Goal: Task Accomplishment & Management: Manage account settings

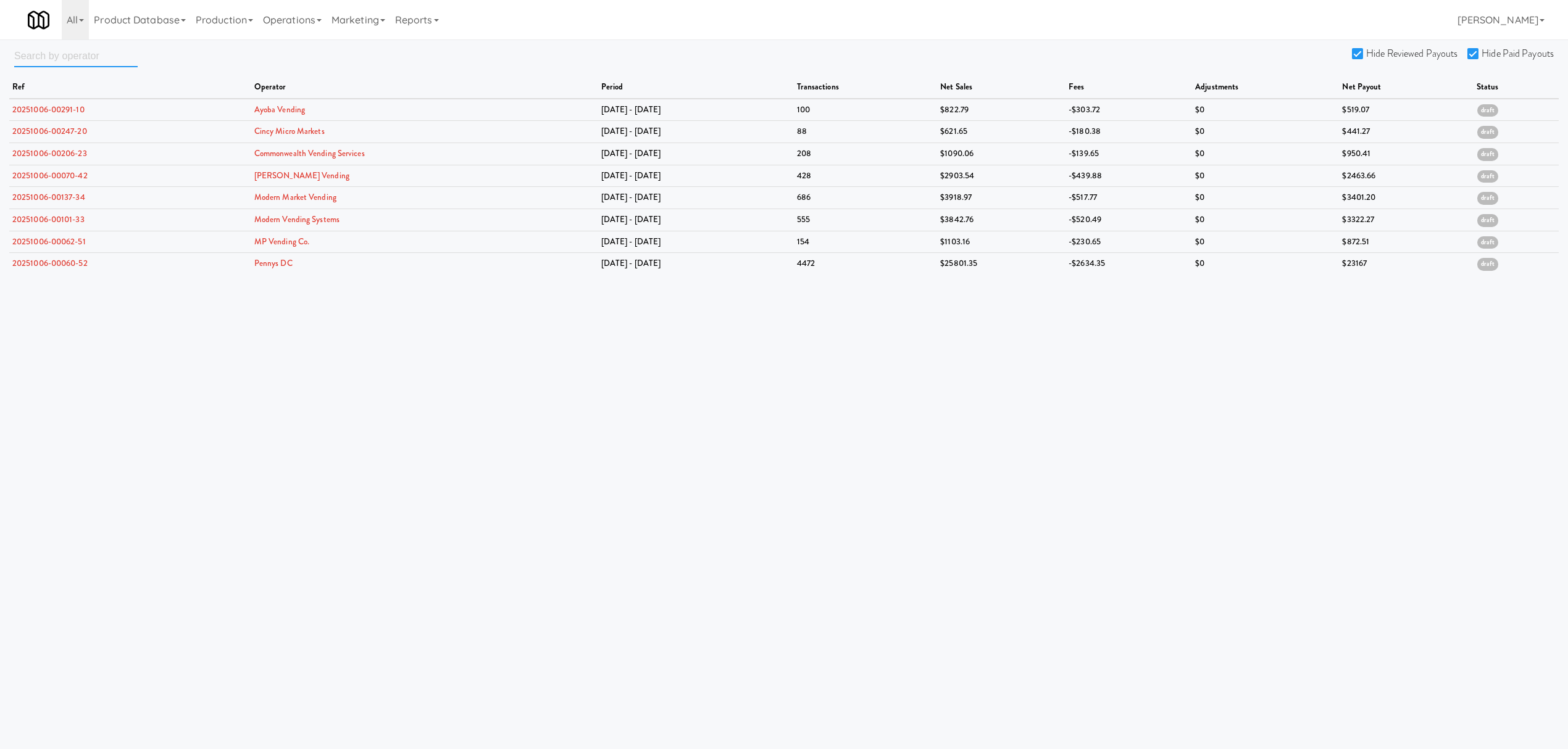
click at [74, 55] on input "text" at bounding box center [76, 56] width 123 height 23
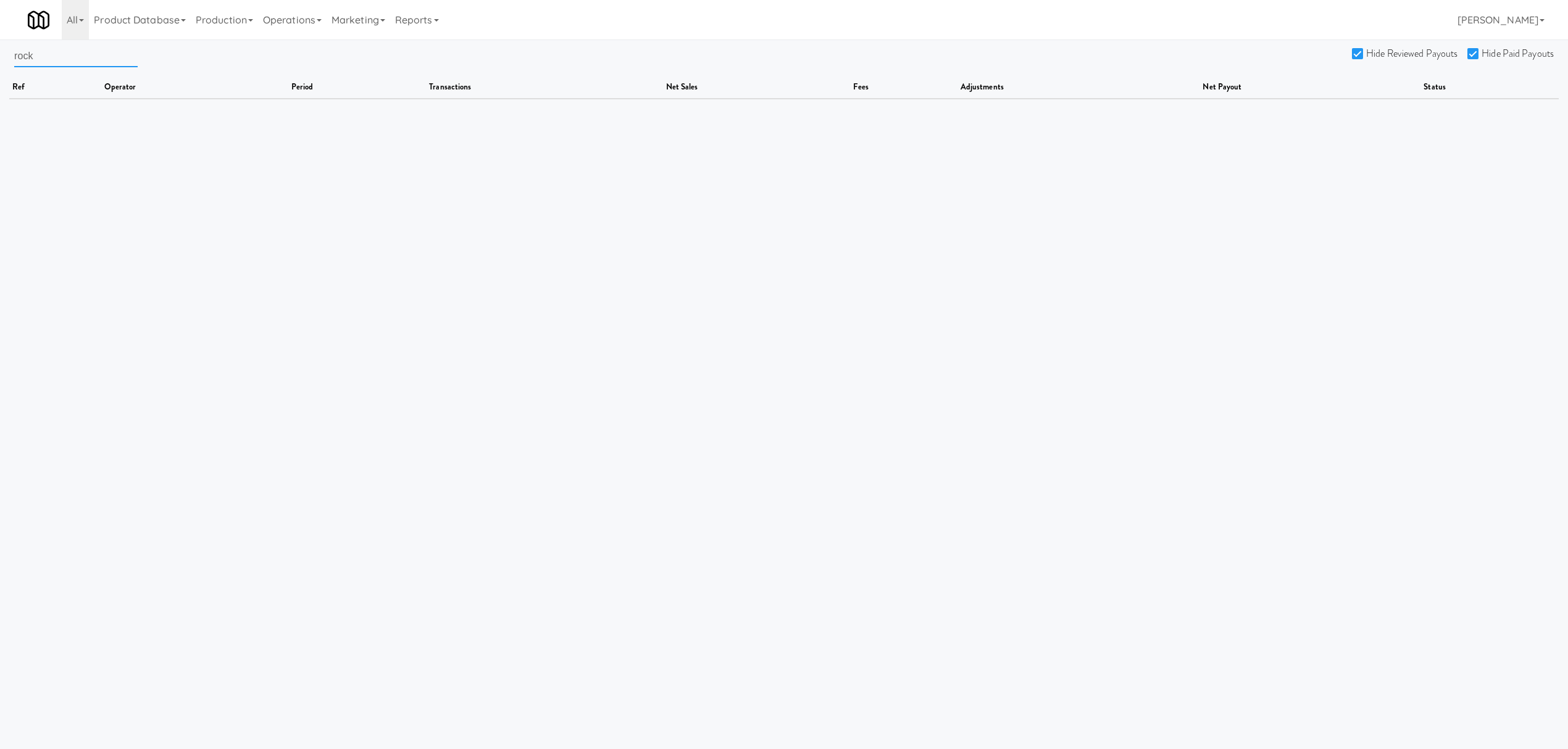
type input "rock"
click at [457, 11] on div "All 325 Vending [URL][DOMAIN_NAME] 901 Smrt Mrkt [URL][DOMAIN_NAME] 9518002 [GE…" at bounding box center [784, 19] width 1513 height 40
click at [435, 19] on link "Reports" at bounding box center [417, 19] width 54 height 40
click at [417, 99] on link "Payouts" at bounding box center [440, 97] width 99 height 22
click at [60, 60] on input "rock" at bounding box center [76, 56] width 123 height 23
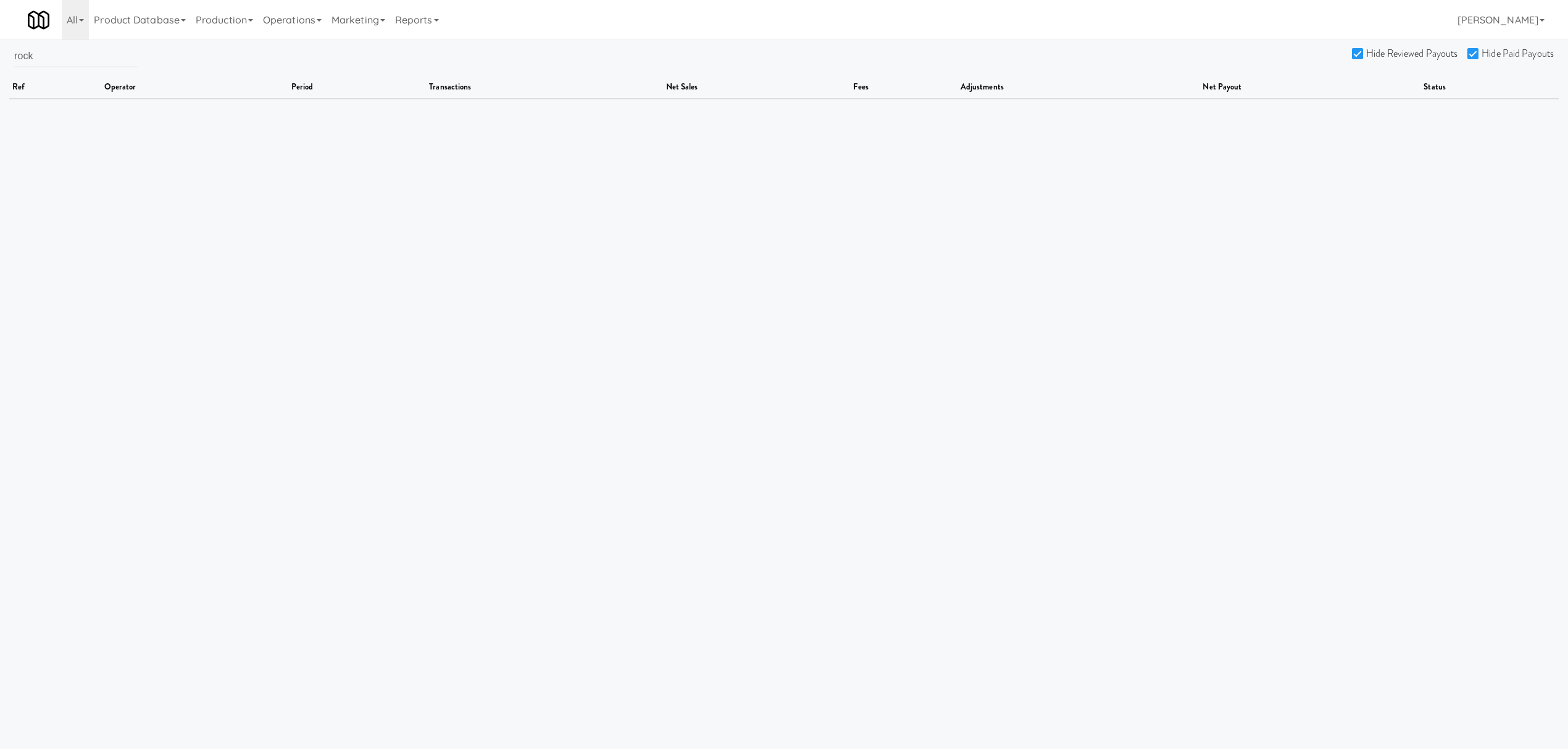
click at [1359, 54] on input "Hide Reviewed Payouts" at bounding box center [1360, 55] width 14 height 10
checkbox input "false"
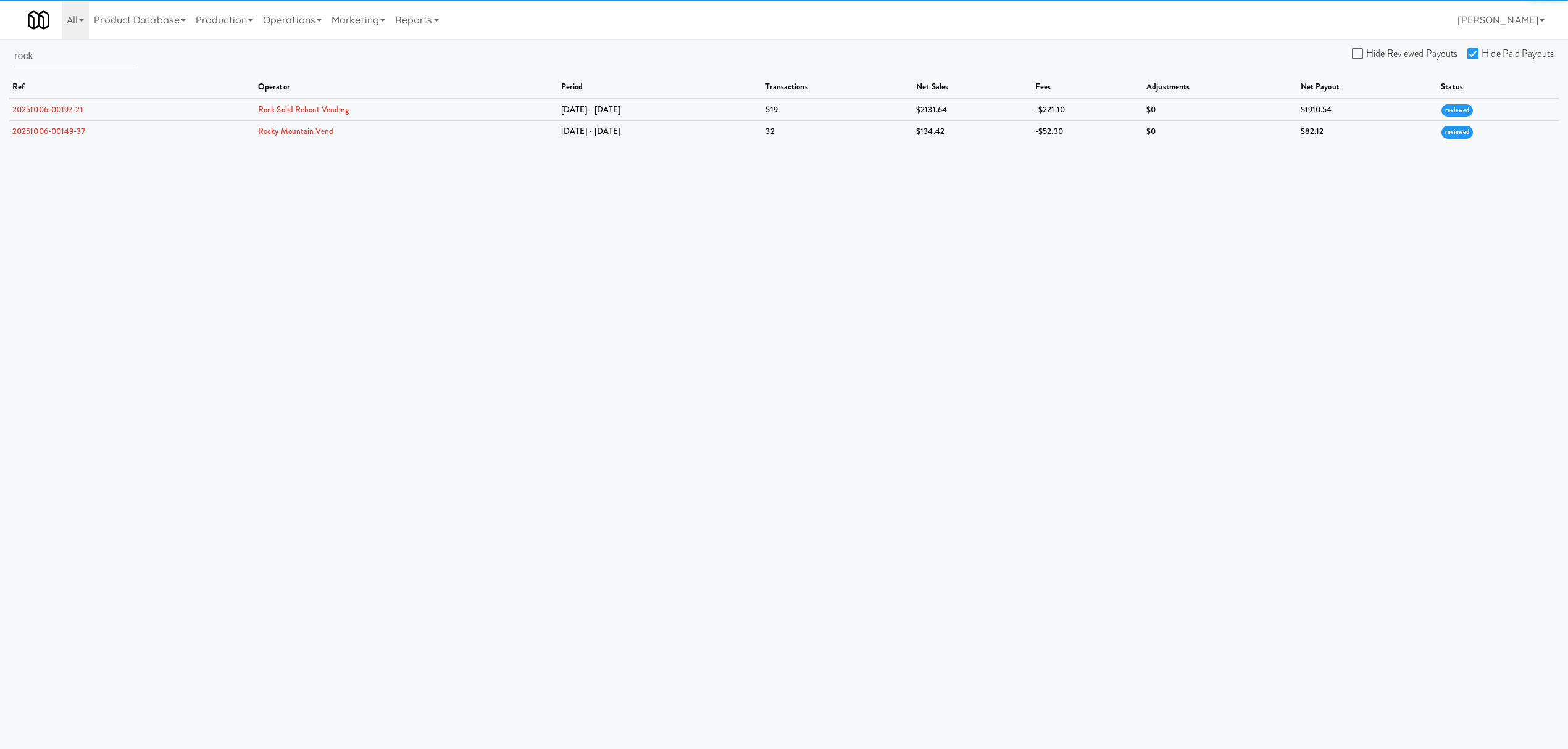
click at [1471, 53] on input "Hide Paid Payouts" at bounding box center [1475, 55] width 14 height 10
checkbox input "false"
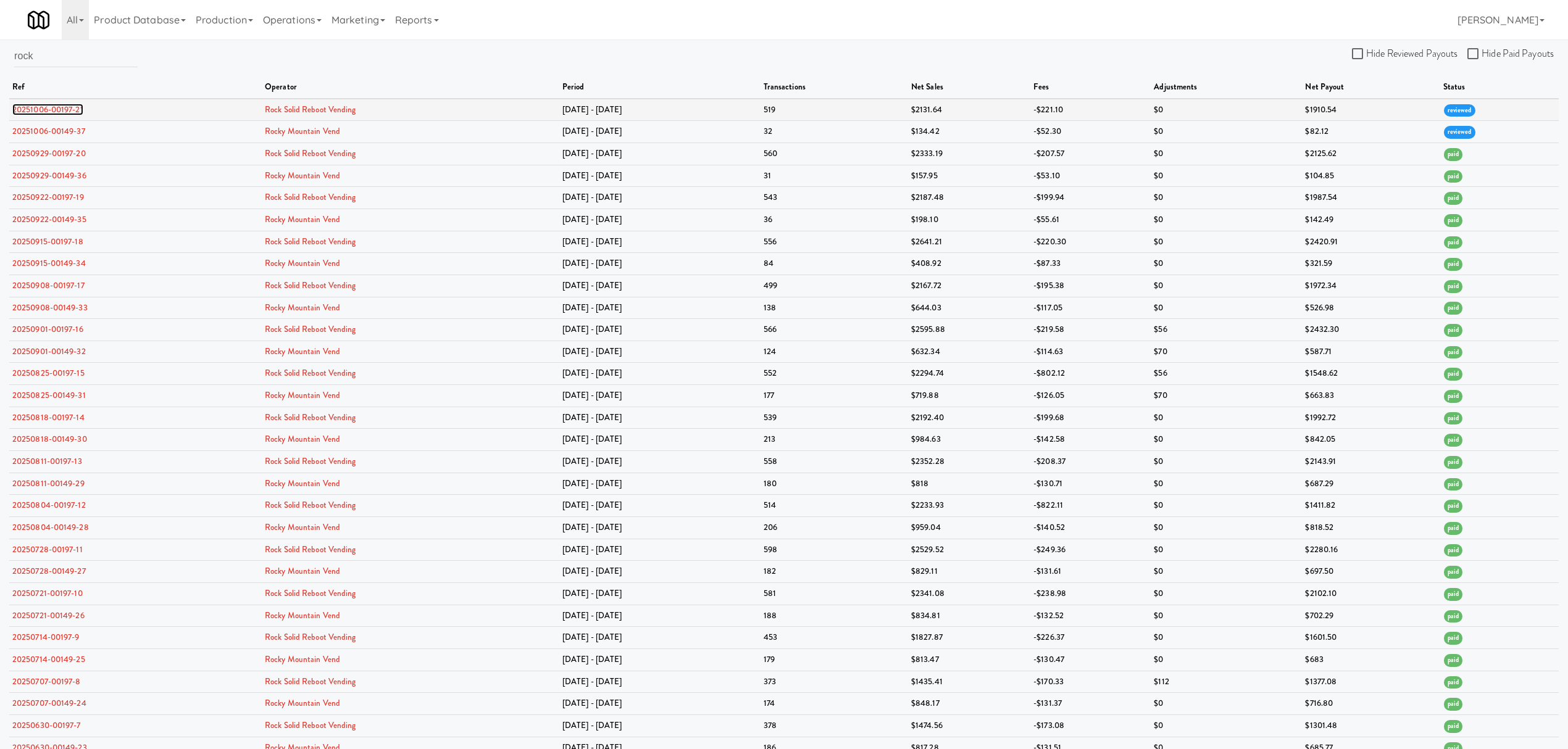
click at [45, 109] on link "20251006-00197-21" at bounding box center [48, 109] width 71 height 12
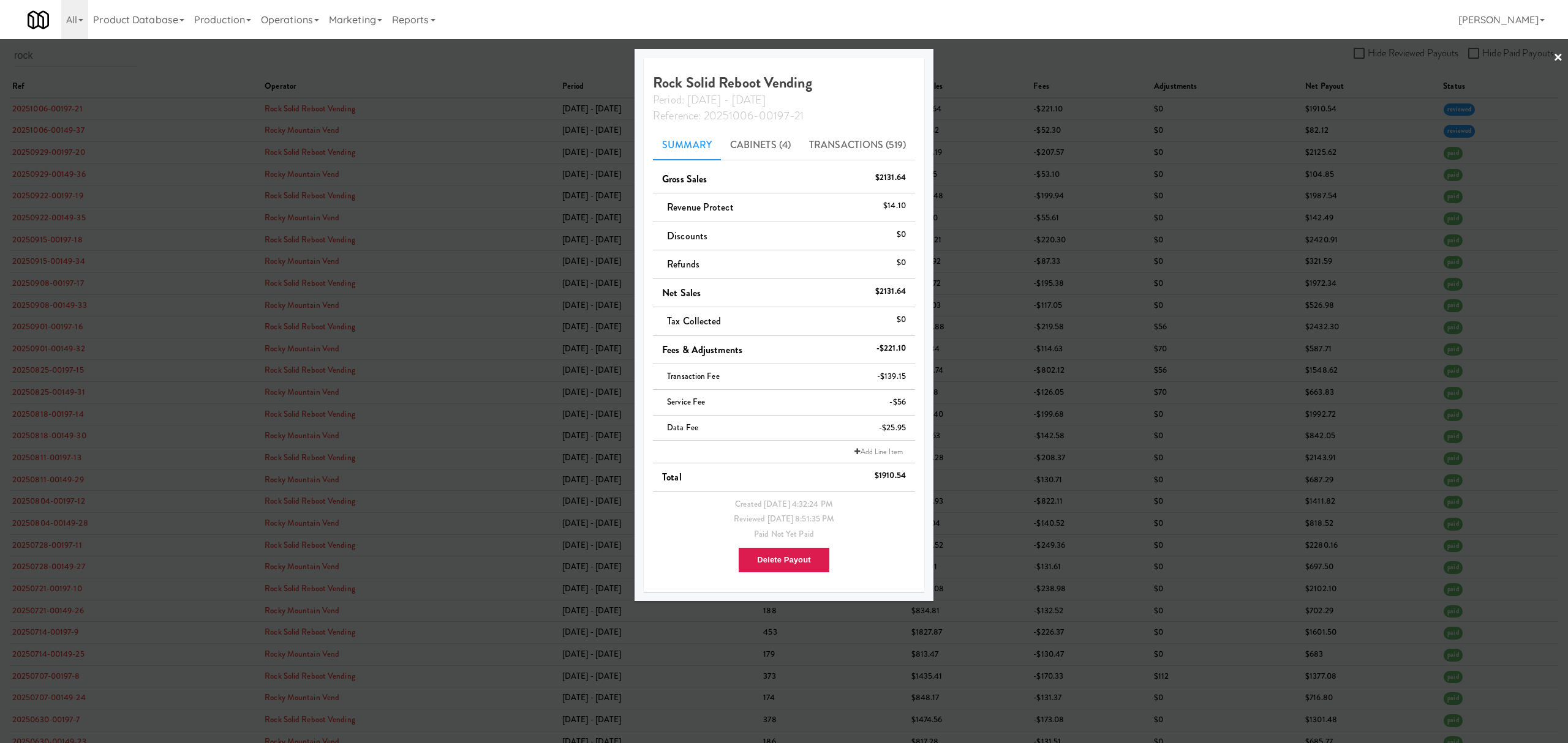
click at [143, 69] on div at bounding box center [784, 372] width 1568 height 743
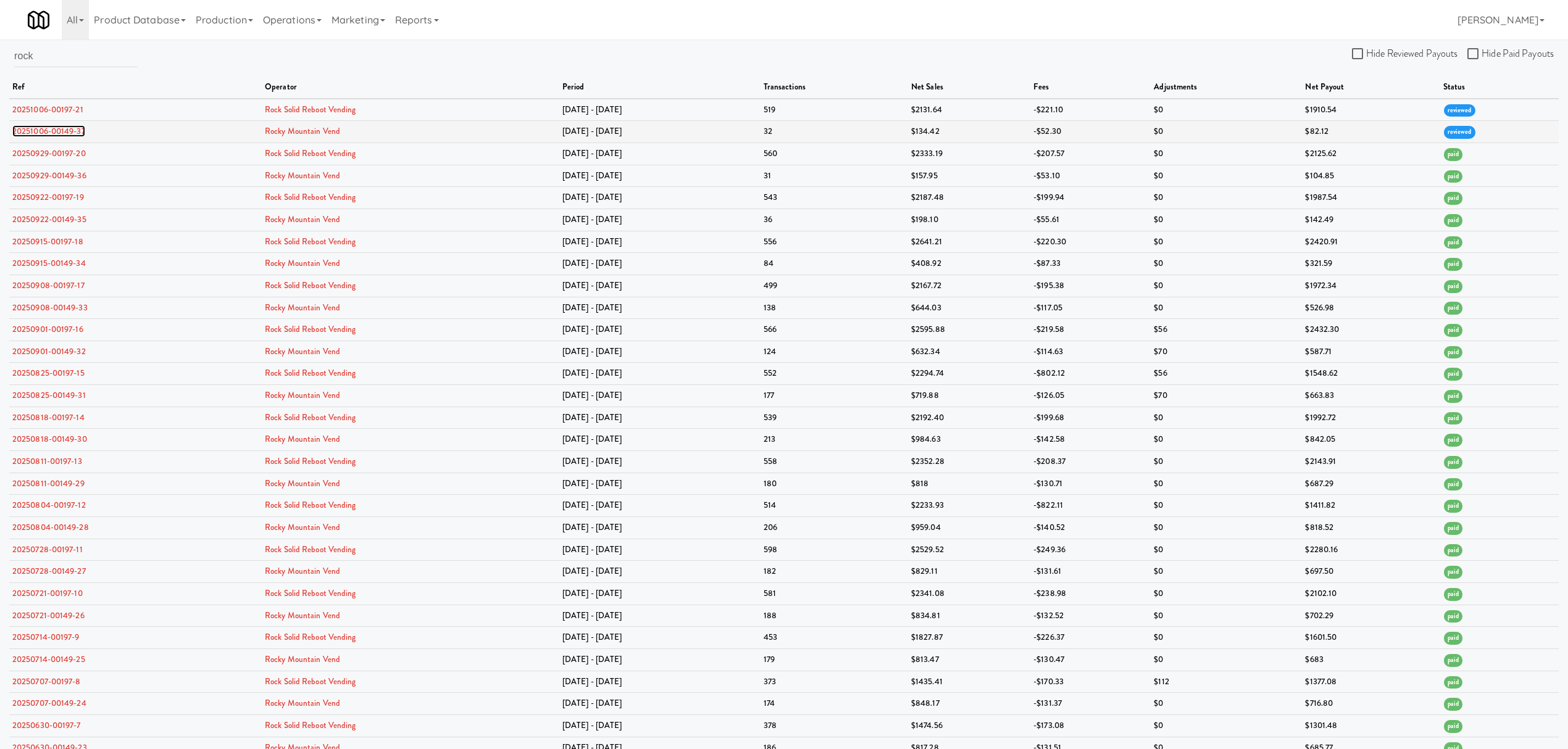
click at [66, 131] on link "20251006-00149-37" at bounding box center [48, 131] width 73 height 12
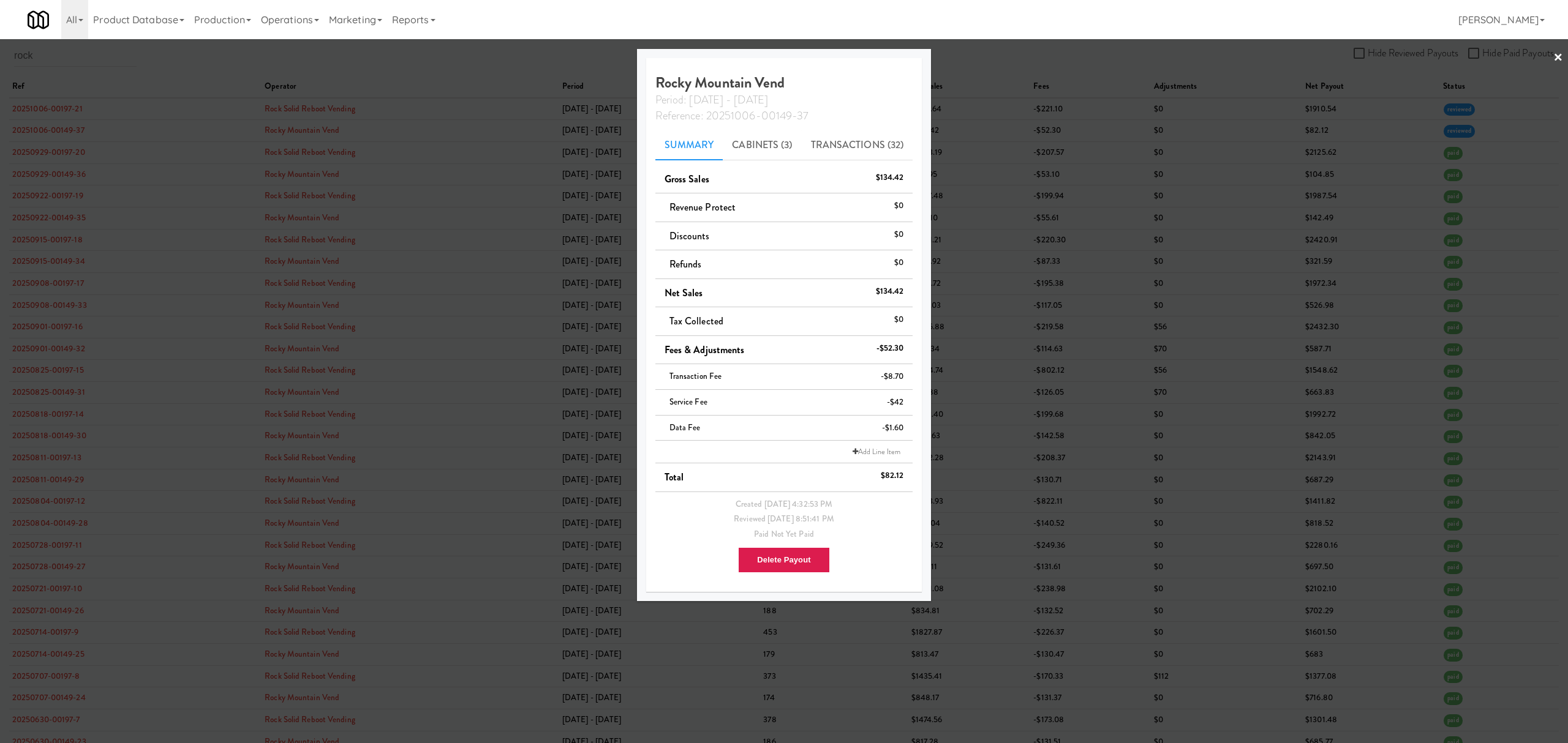
click at [55, 109] on div at bounding box center [784, 372] width 1568 height 743
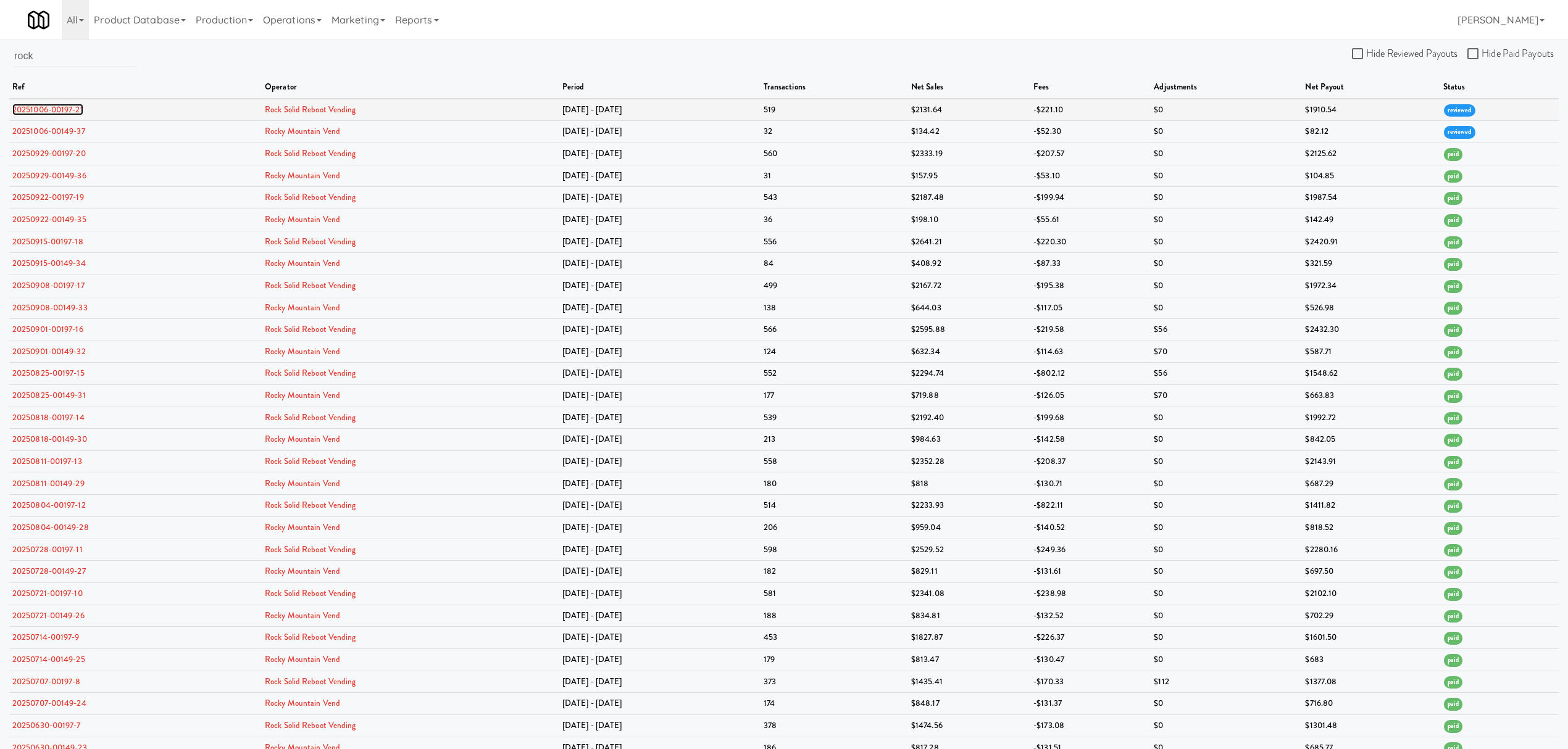
click at [66, 111] on link "20251006-00197-21" at bounding box center [48, 109] width 71 height 12
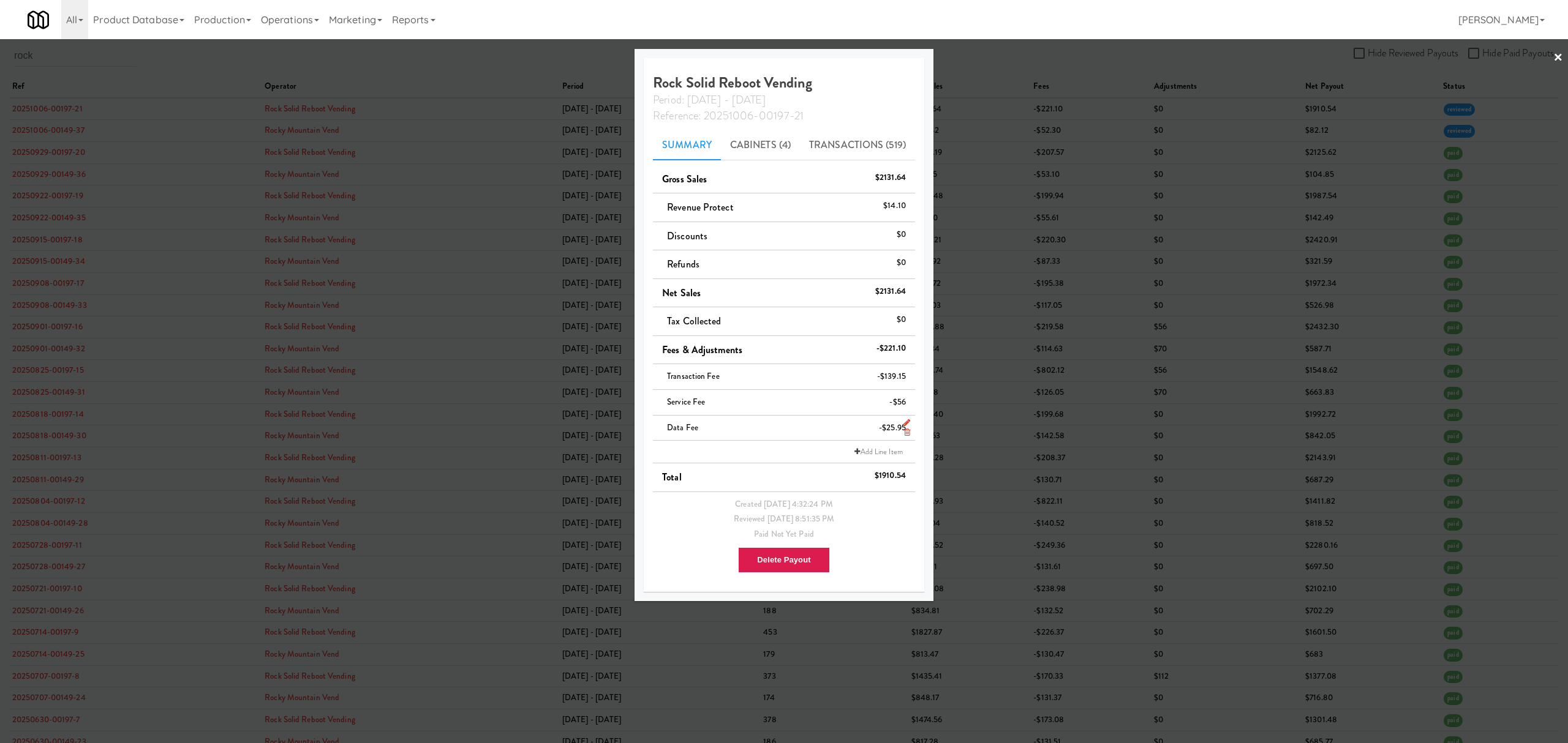
click at [905, 432] on icon at bounding box center [907, 432] width 6 height 8
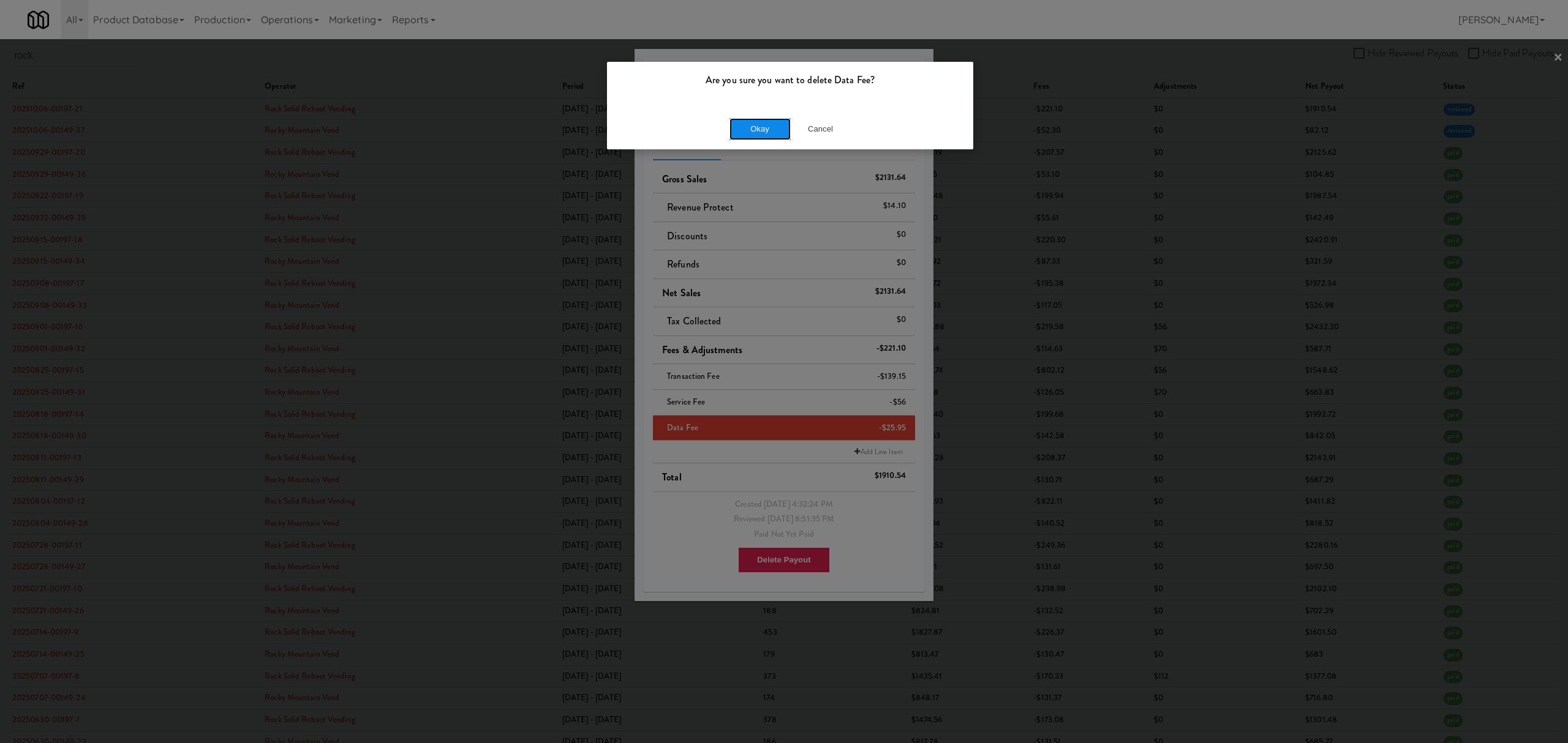
click at [770, 129] on button "Okay" at bounding box center [760, 129] width 61 height 22
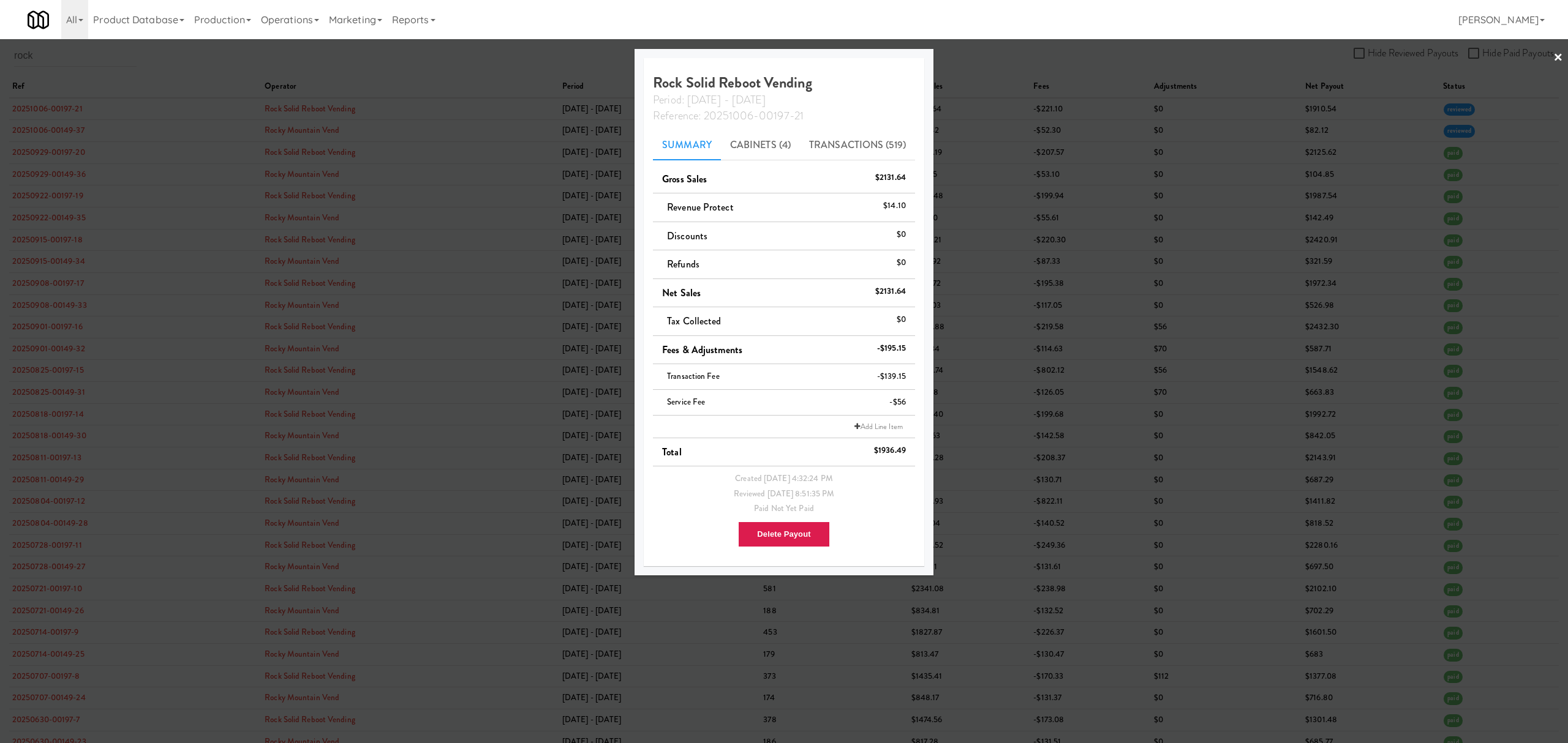
click at [502, 55] on div at bounding box center [784, 372] width 1568 height 743
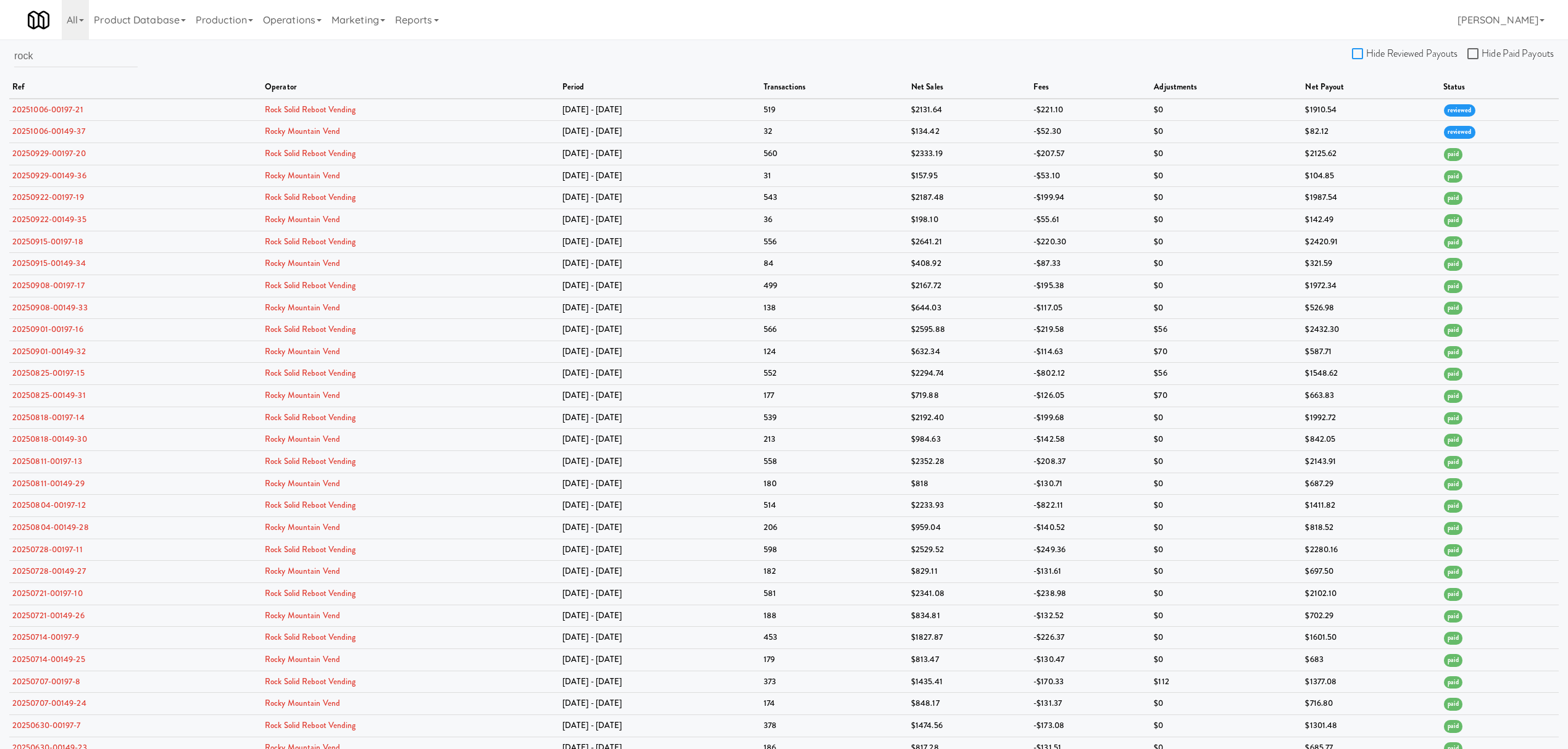
click at [1357, 55] on input "Hide Reviewed Payouts" at bounding box center [1360, 55] width 14 height 10
checkbox input "true"
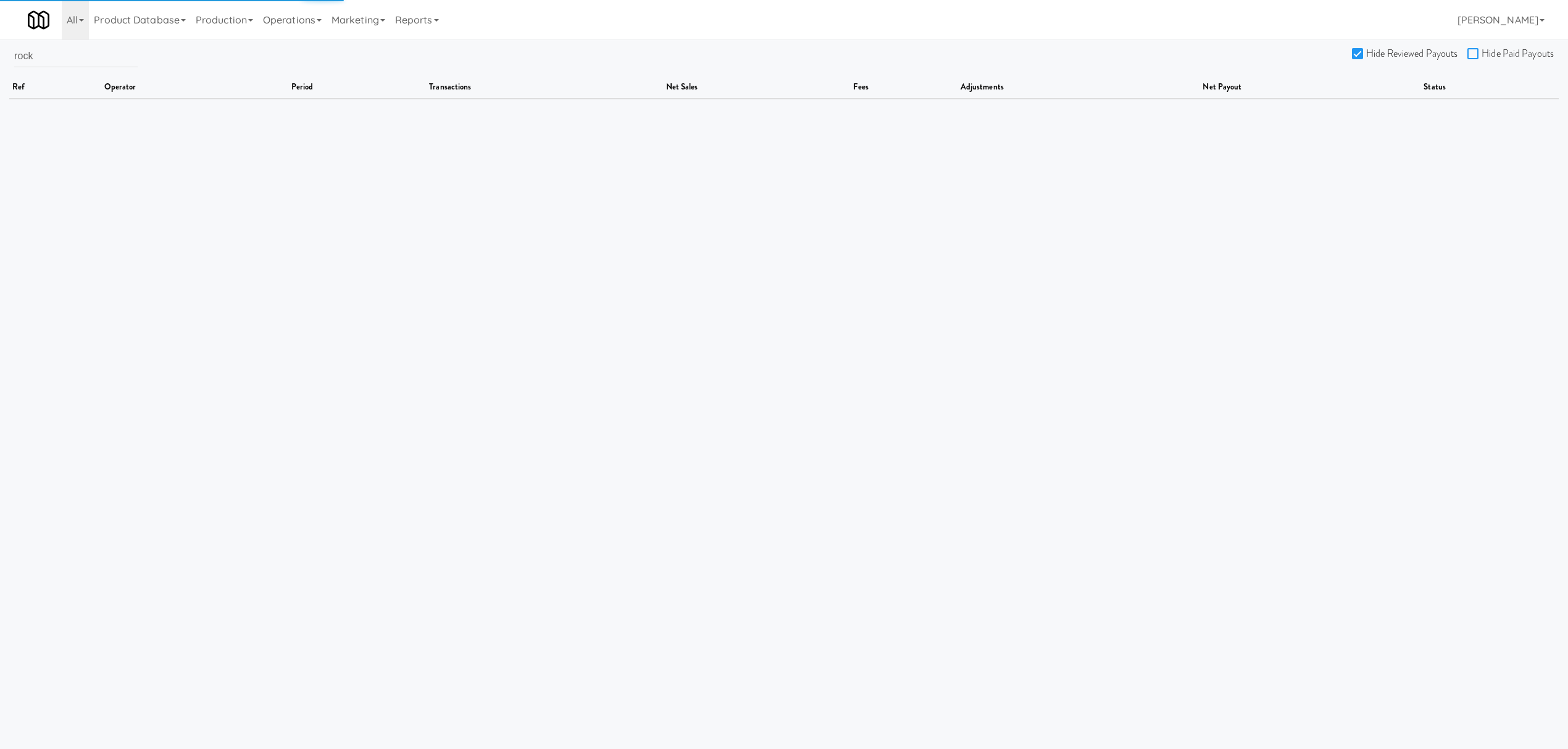
click at [1477, 53] on input "Hide Paid Payouts" at bounding box center [1475, 55] width 14 height 10
checkbox input "true"
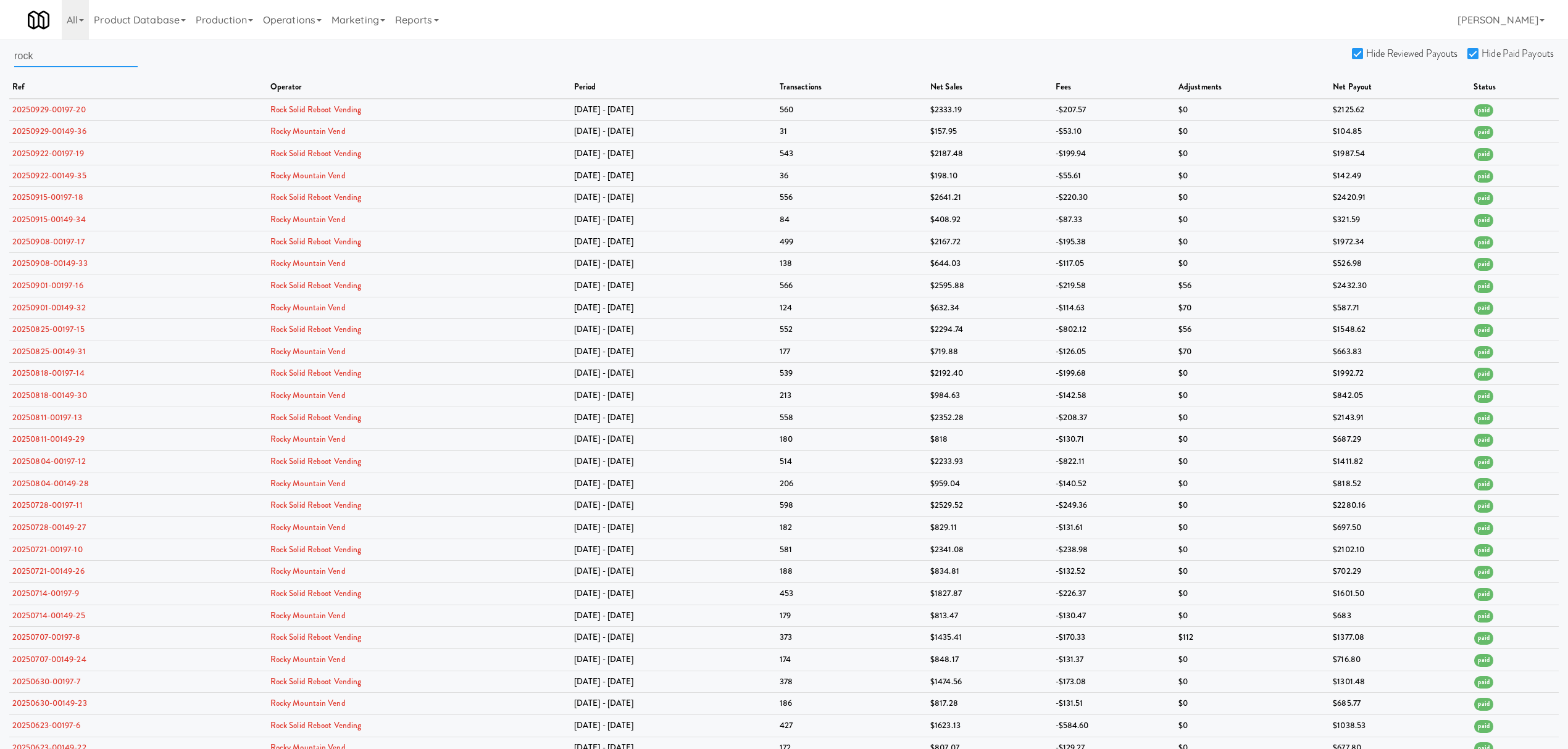
drag, startPoint x: 54, startPoint y: 53, endPoint x: -175, endPoint y: 53, distance: 229.0
click at [0, 53] on html "Are you sure you want to delete Data Fee? Okay Cancel Okay Are you sure you wan…" at bounding box center [784, 374] width 1568 height 749
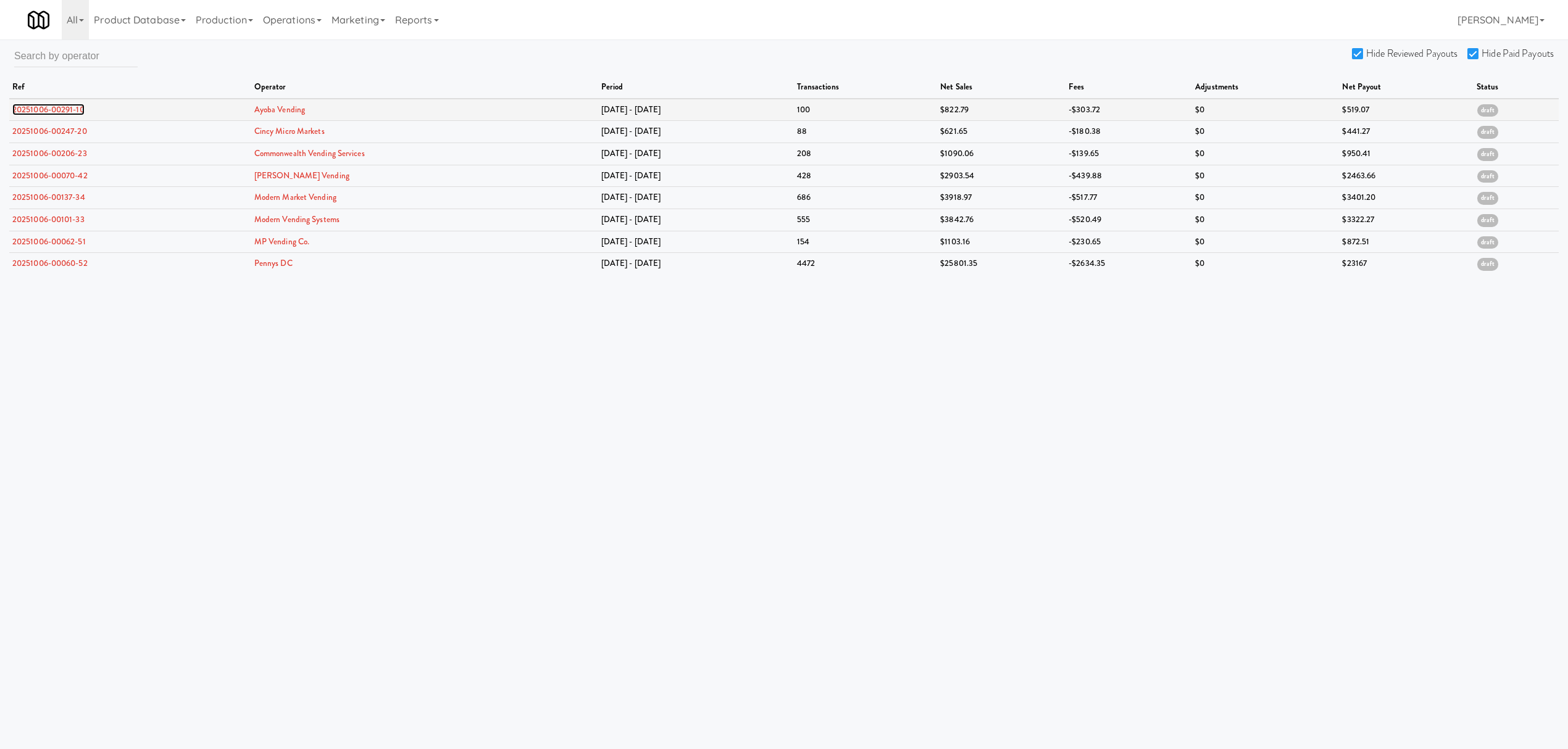
click at [25, 107] on link "20251006-00291-10" at bounding box center [48, 109] width 72 height 12
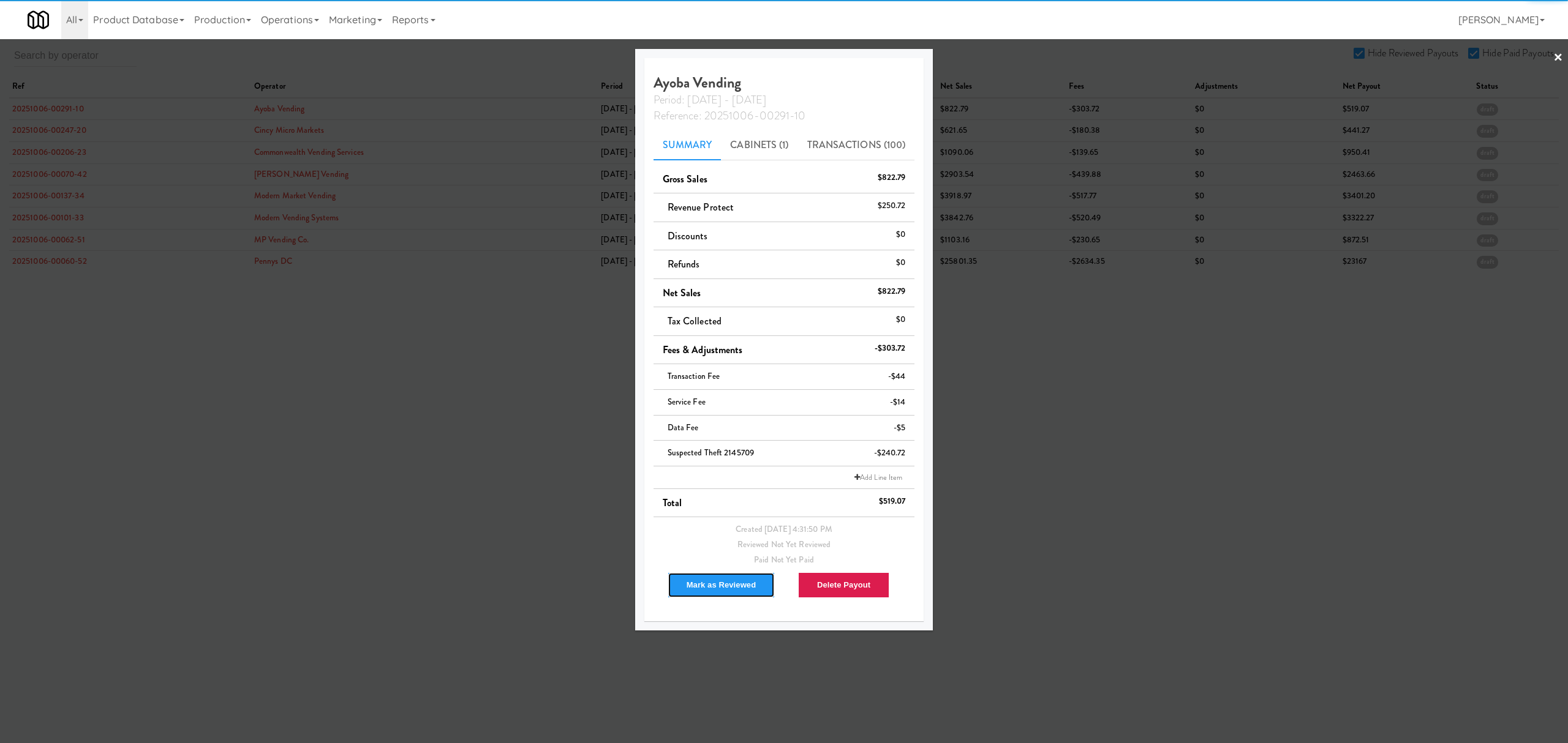
click at [735, 587] on button "Mark as Reviewed" at bounding box center [721, 585] width 108 height 26
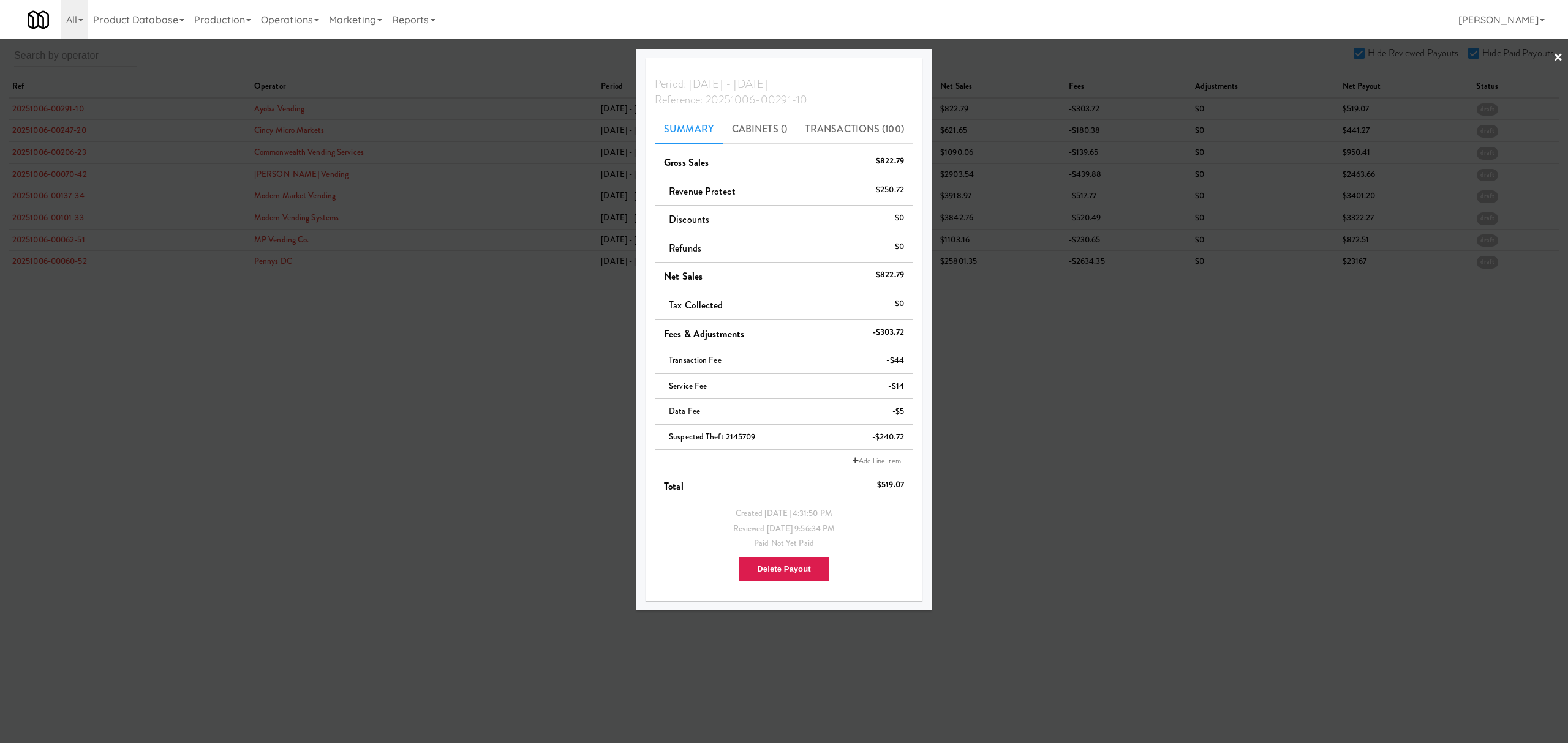
click at [64, 133] on div at bounding box center [784, 372] width 1568 height 743
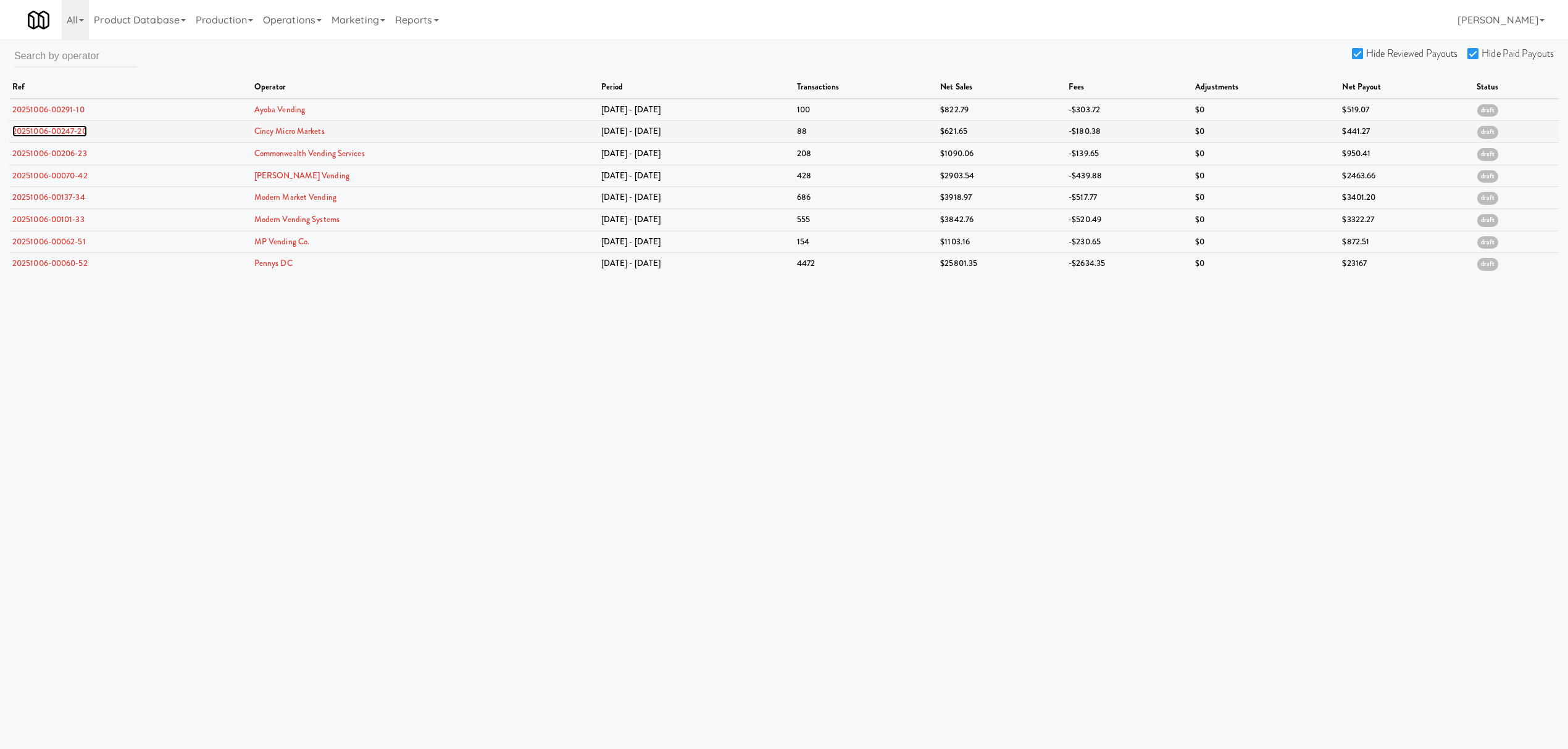
click at [40, 133] on link "20251006-00247-20" at bounding box center [50, 131] width 75 height 12
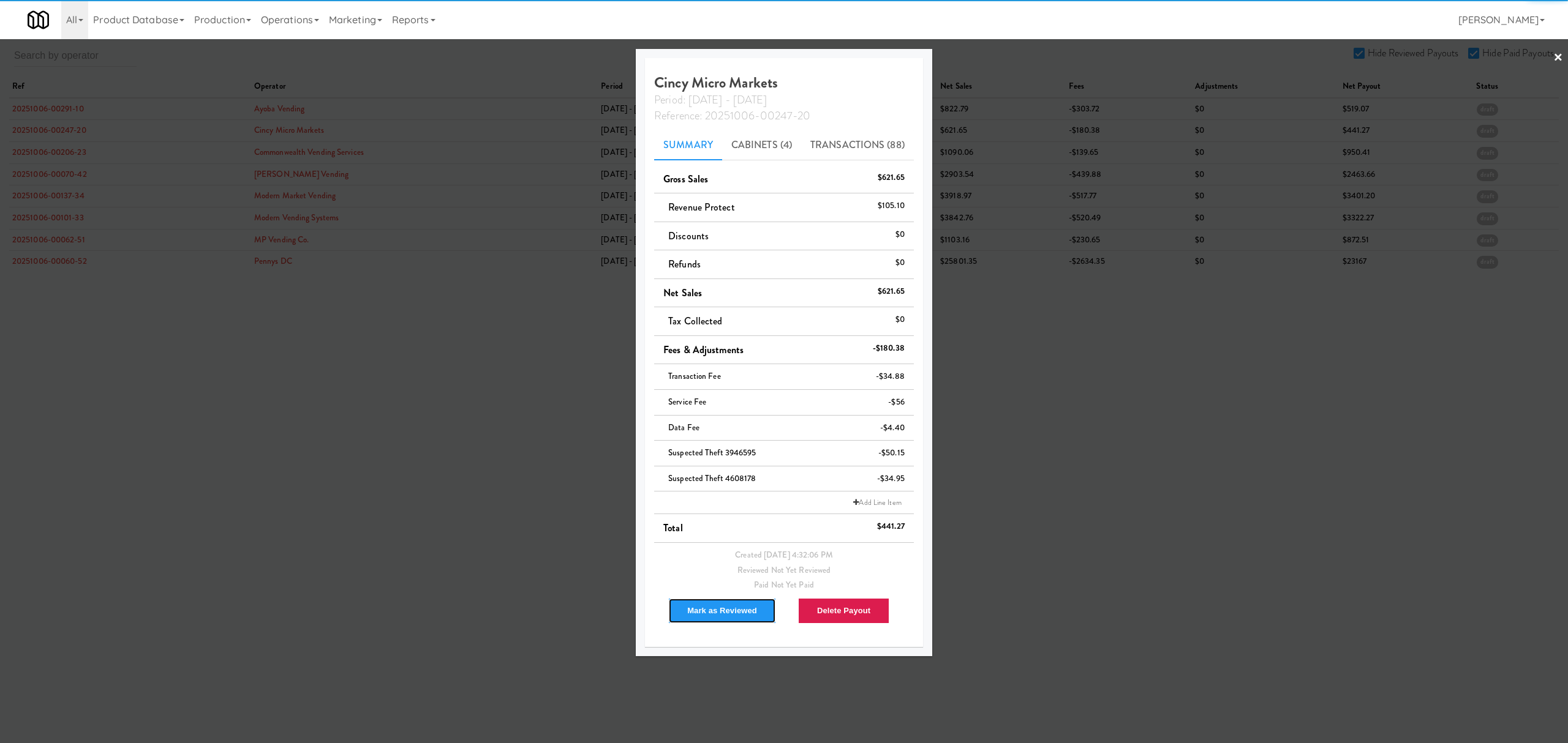
click at [713, 609] on button "Mark as Reviewed" at bounding box center [722, 611] width 108 height 26
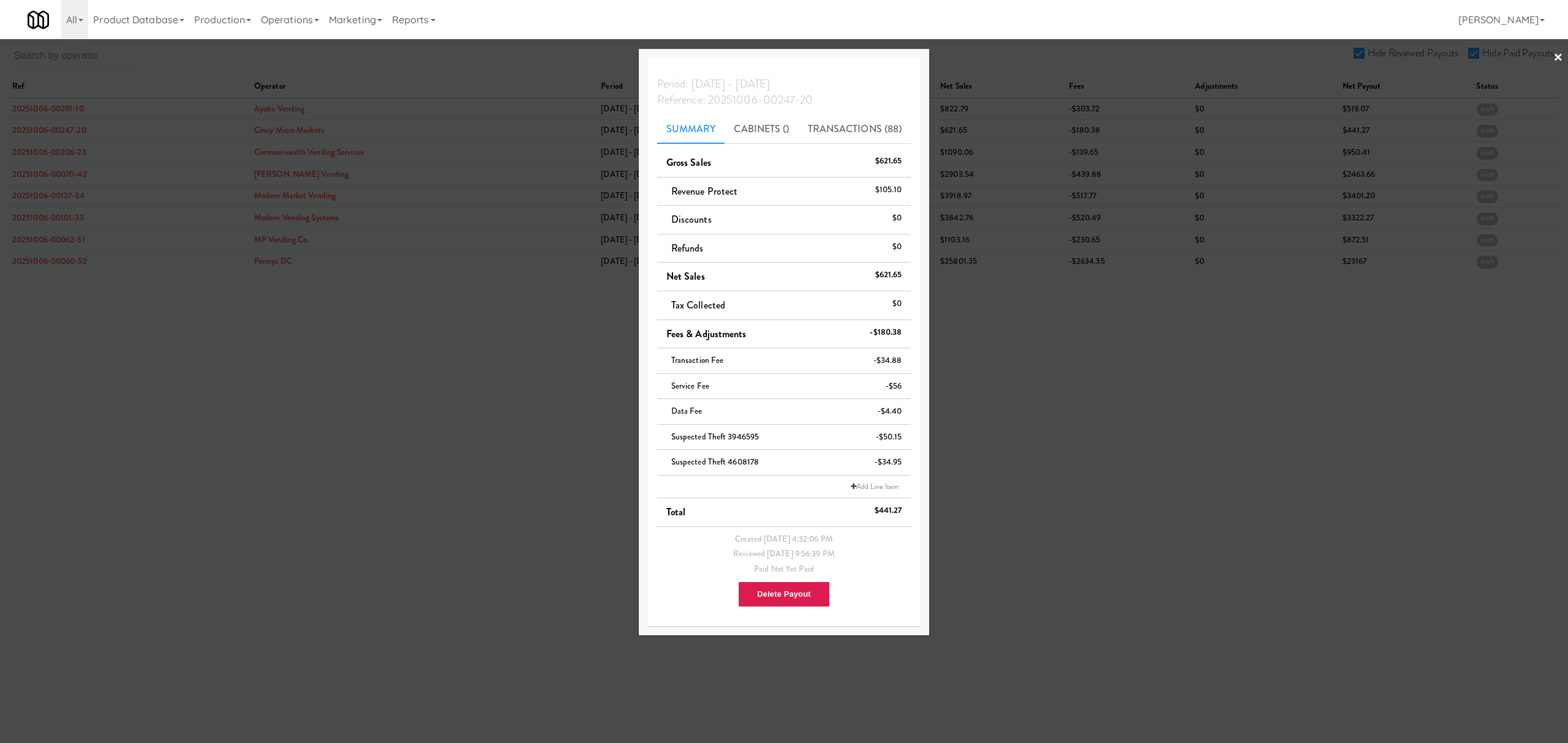
click at [65, 152] on div at bounding box center [784, 372] width 1568 height 743
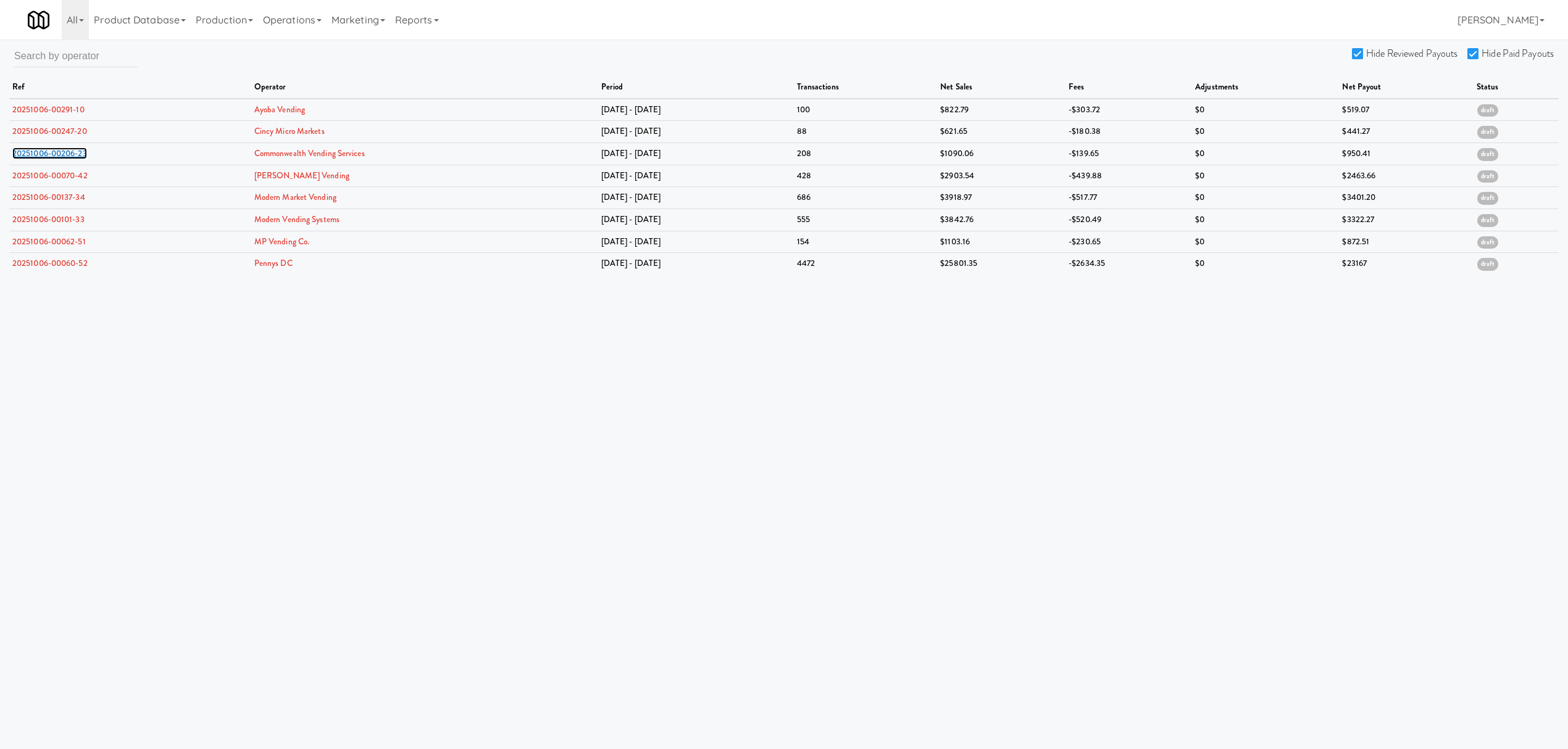
click at [66, 153] on link "20251006-00206-23" at bounding box center [50, 153] width 75 height 12
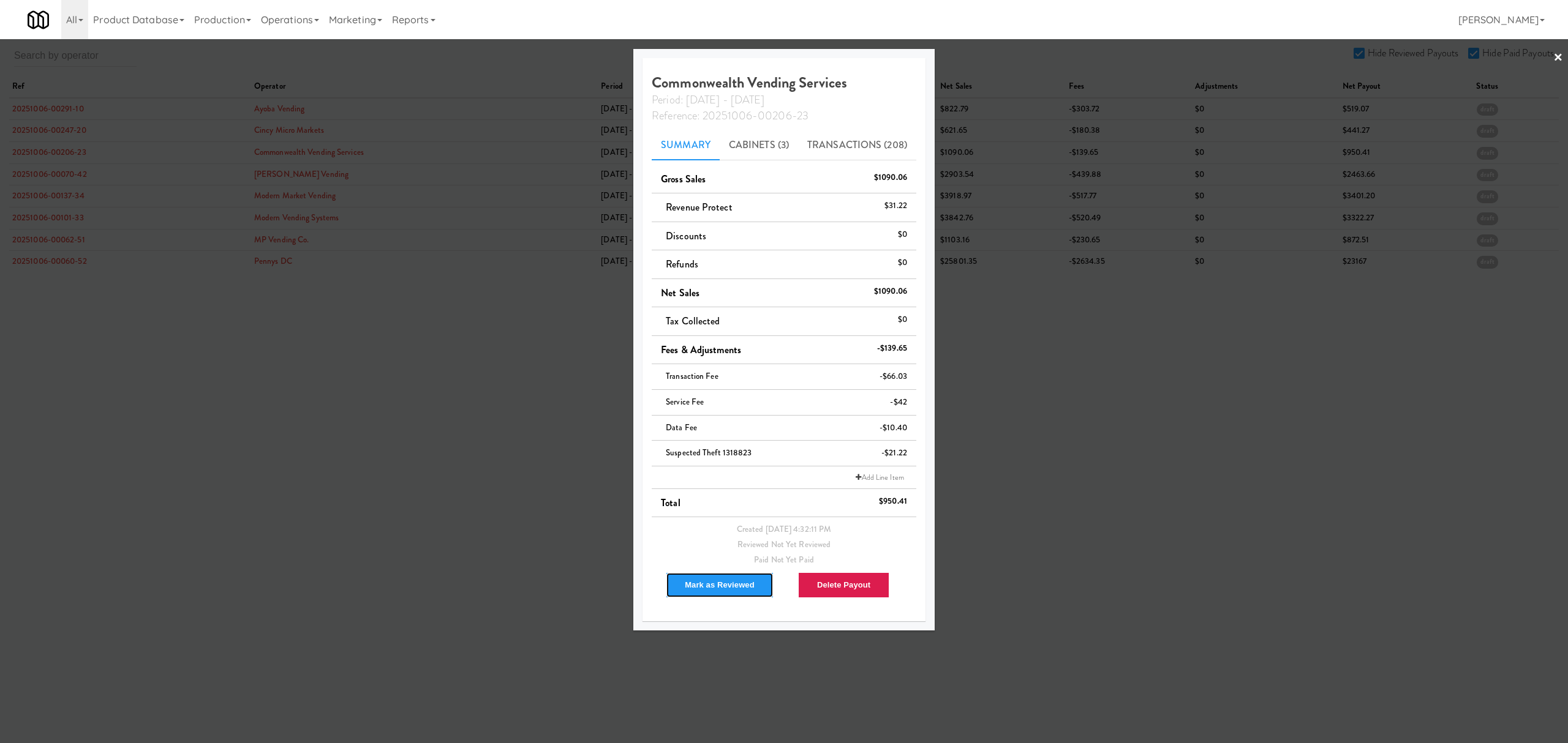
click at [708, 582] on button "Mark as Reviewed" at bounding box center [719, 585] width 108 height 26
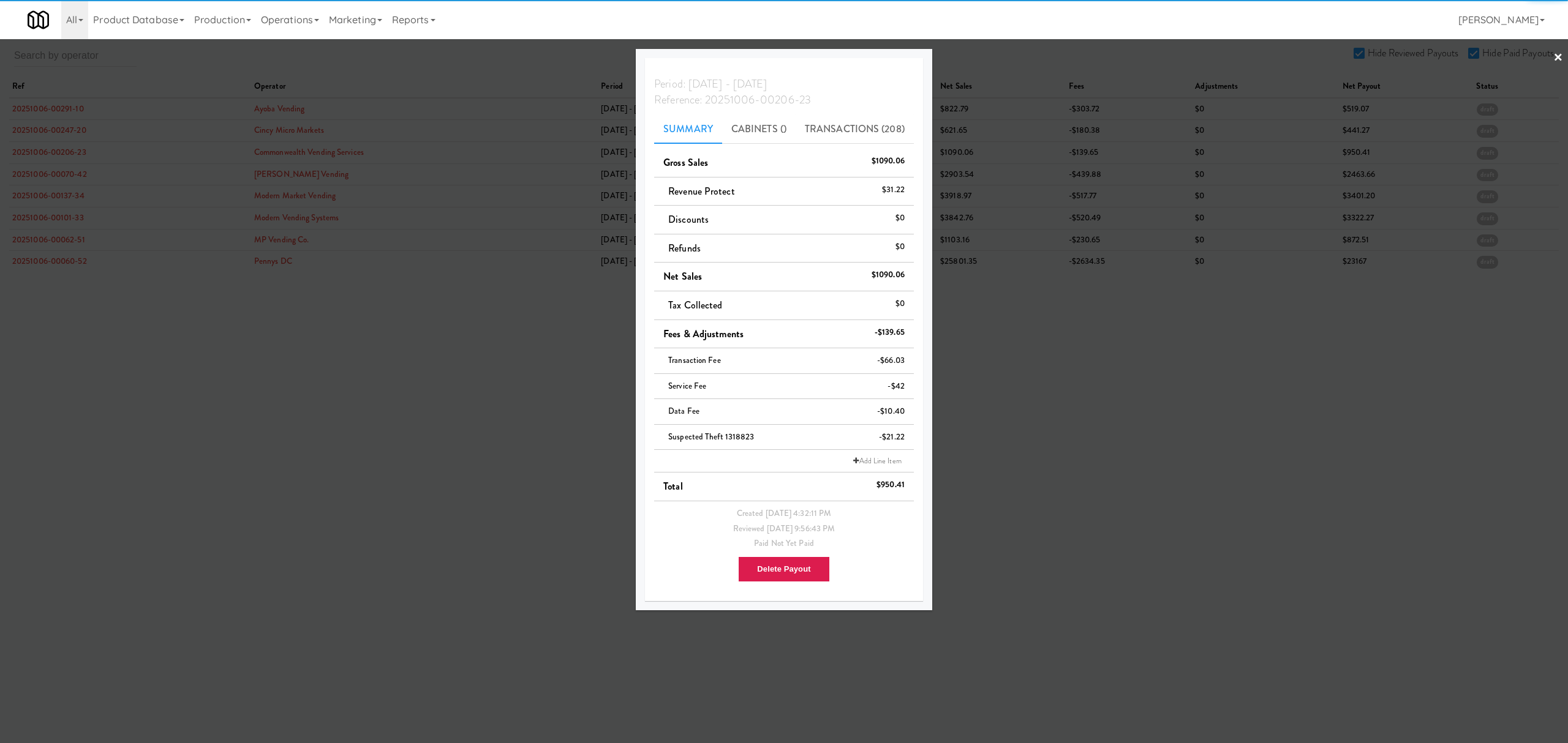
click at [50, 173] on div at bounding box center [784, 372] width 1568 height 743
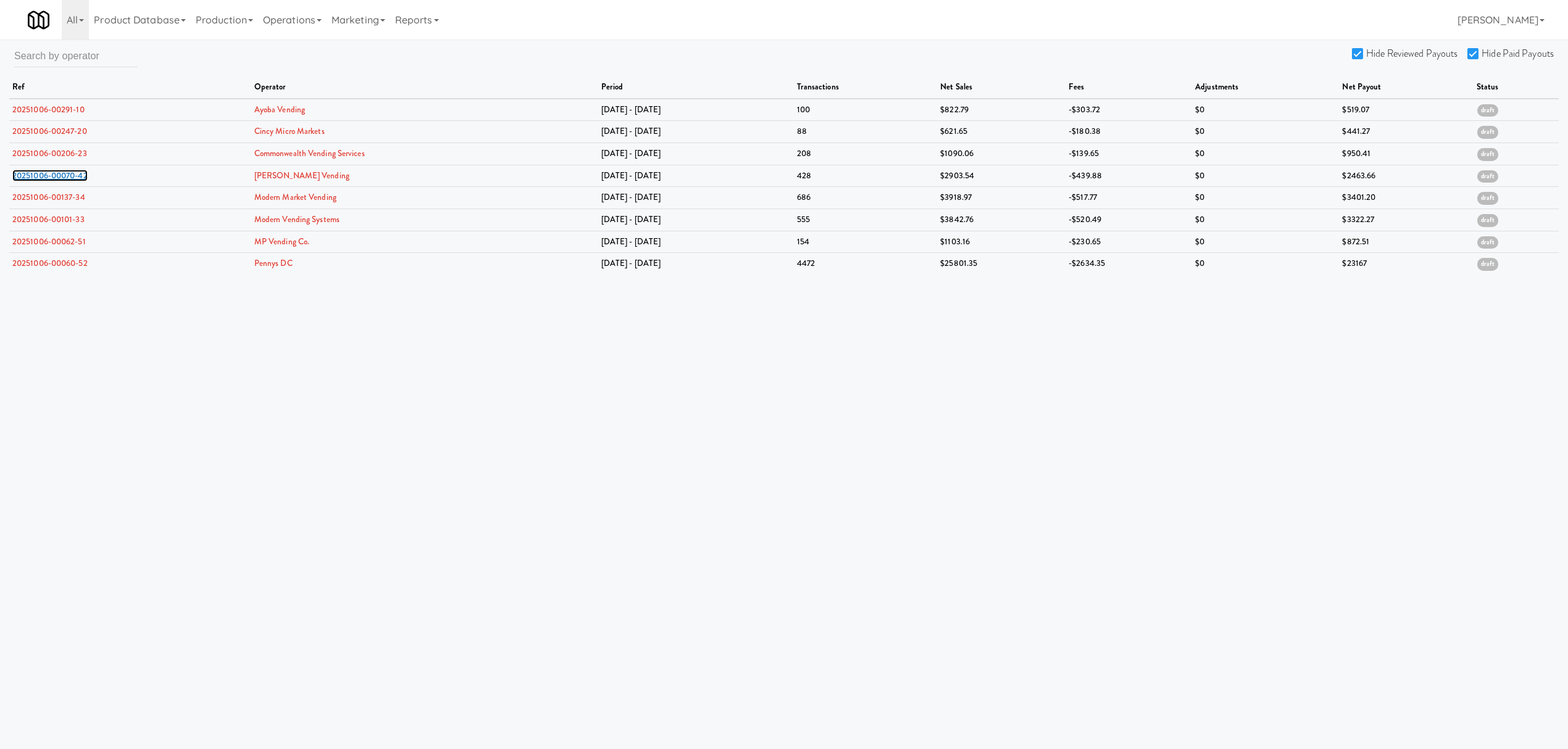
click at [50, 174] on link "20251006-00070-42" at bounding box center [50, 176] width 76 height 12
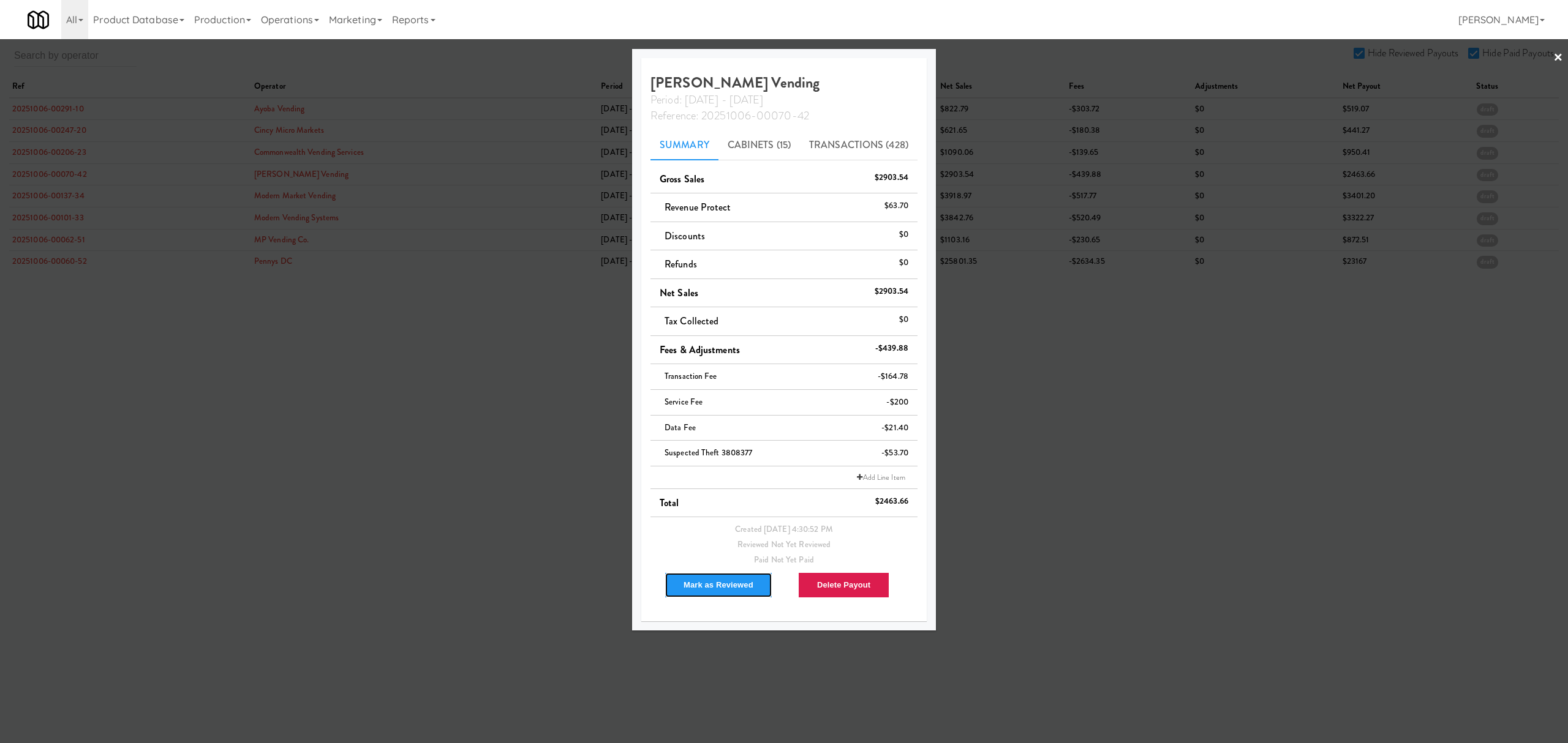
click at [704, 595] on button "Mark as Reviewed" at bounding box center [718, 585] width 108 height 26
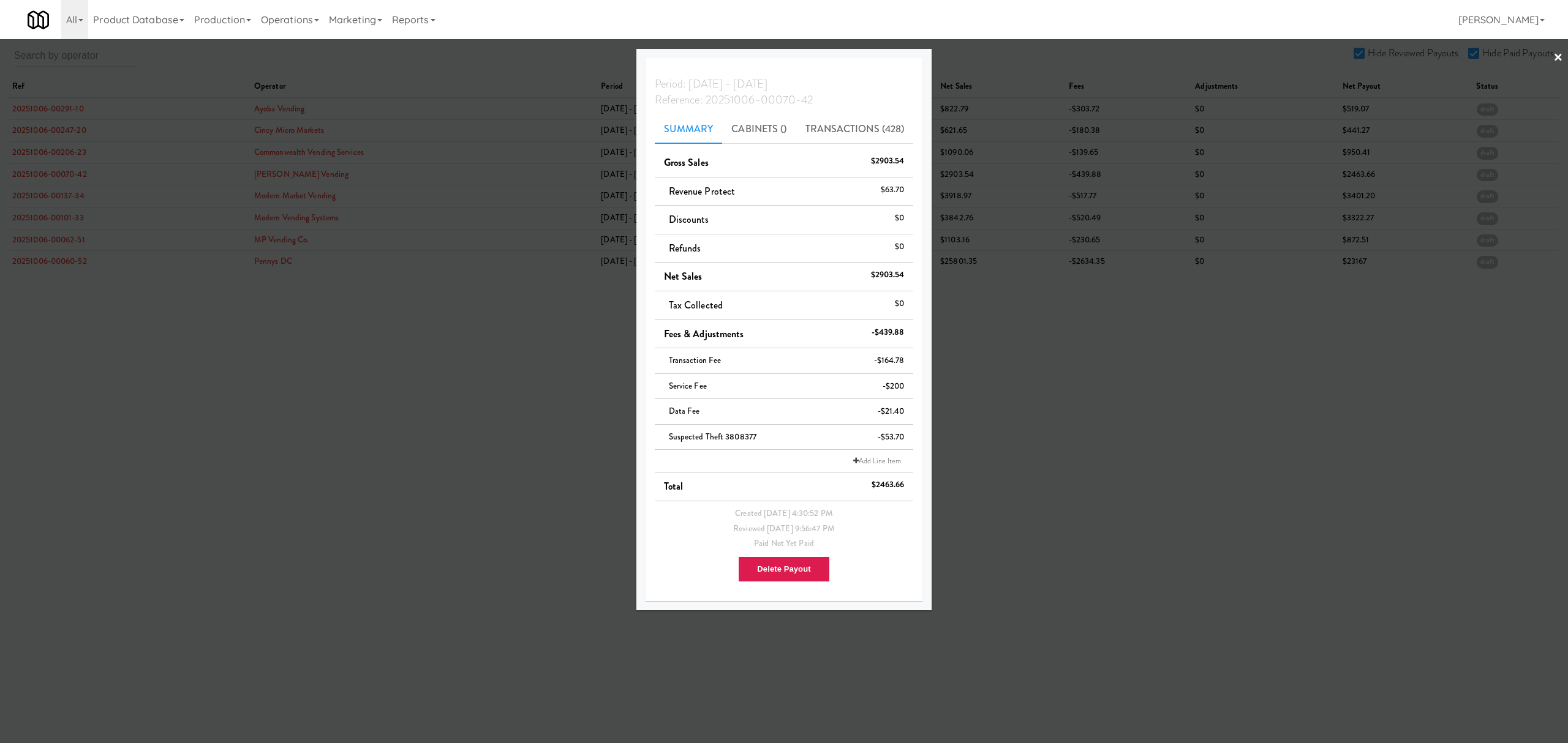
click at [54, 214] on div at bounding box center [784, 372] width 1568 height 743
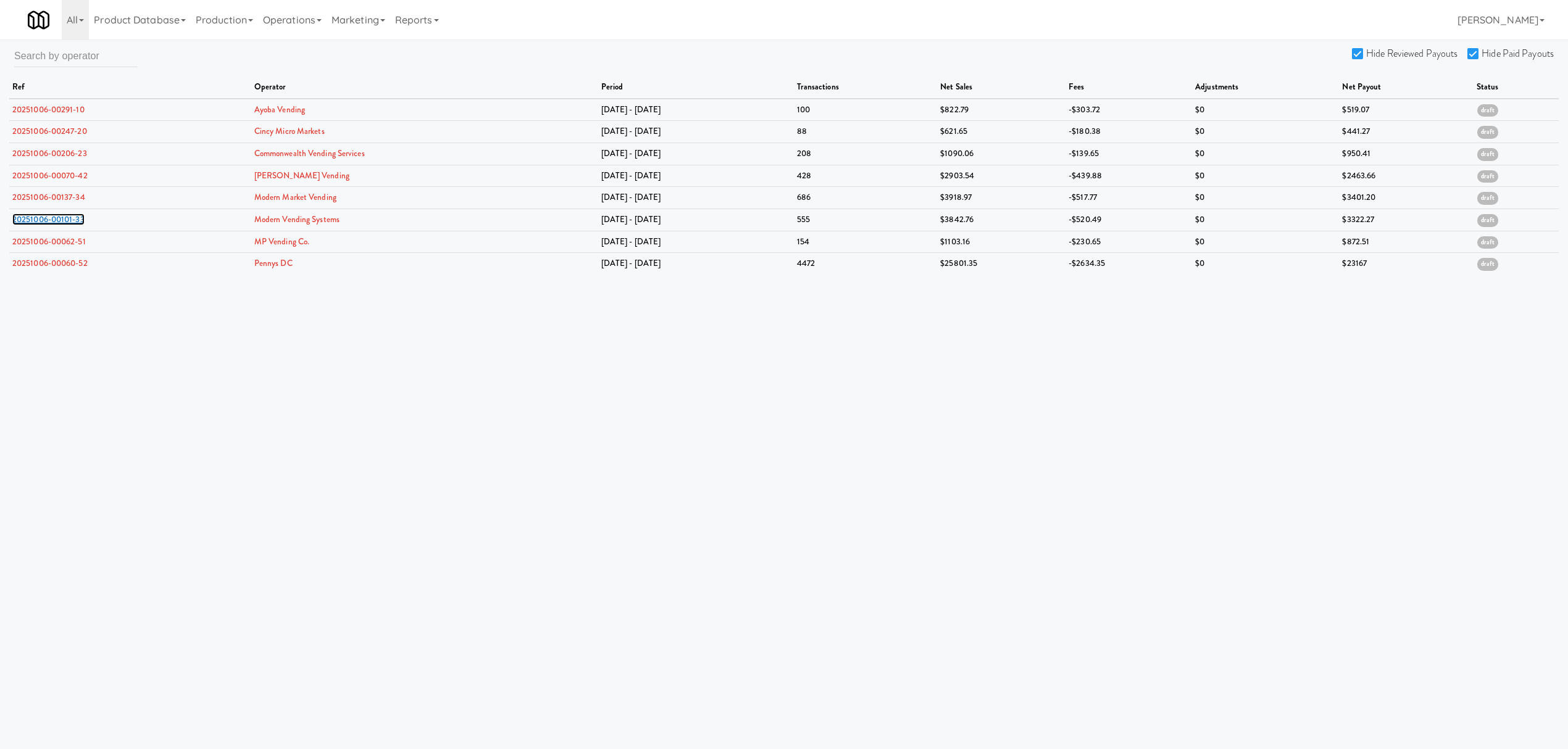
click at [54, 216] on link "20251006-00101-33" at bounding box center [48, 219] width 72 height 12
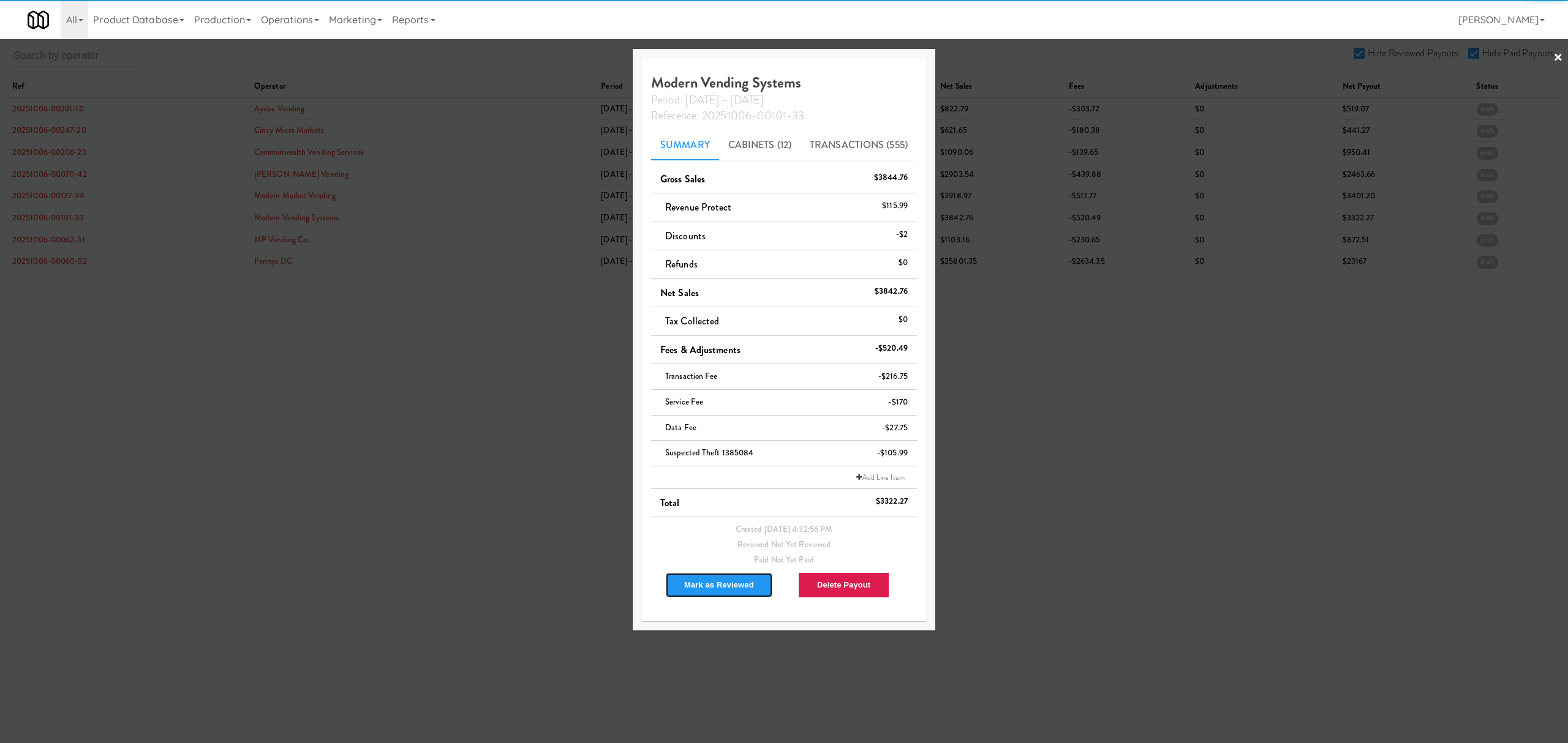
click at [704, 580] on button "Mark as Reviewed" at bounding box center [719, 585] width 108 height 26
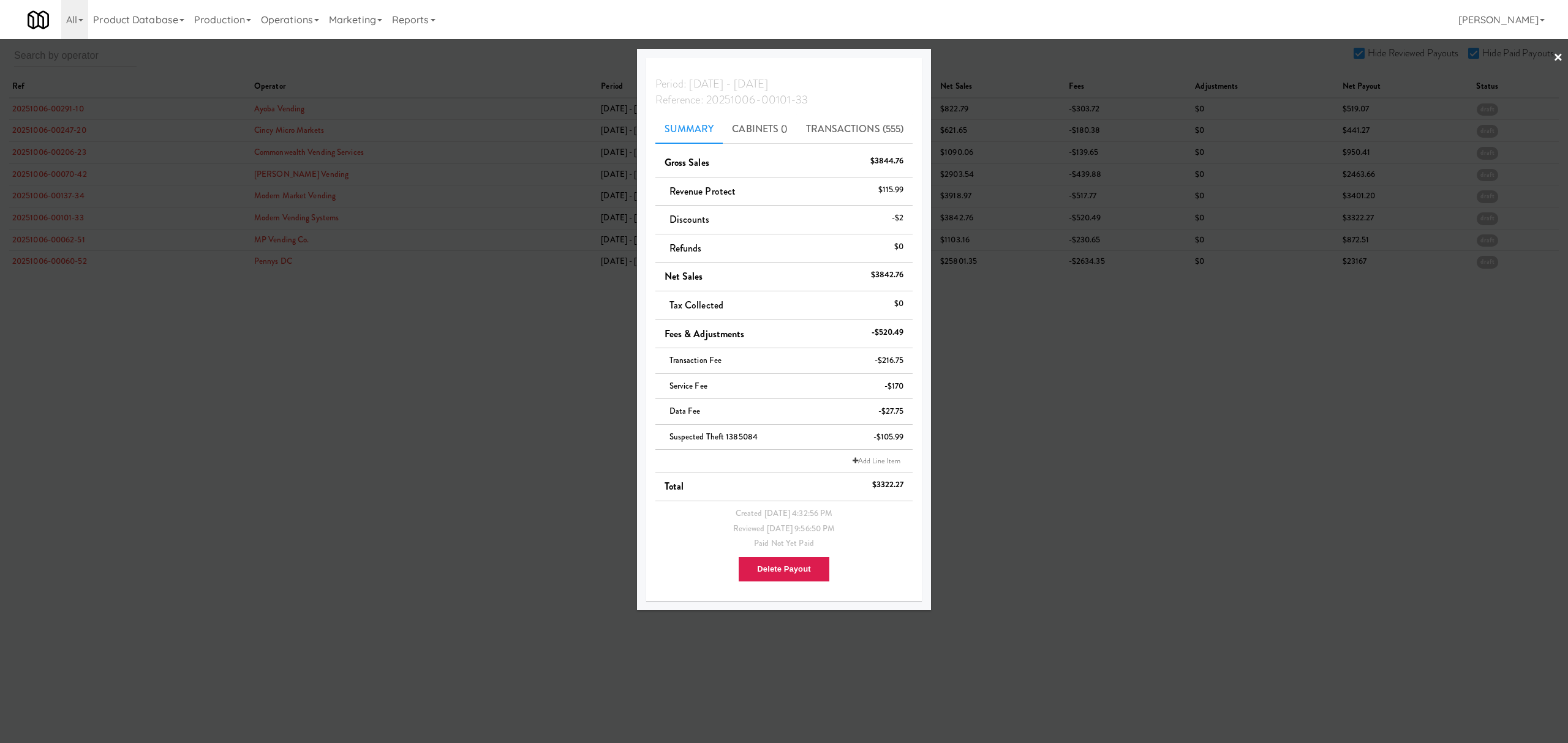
click at [59, 241] on div at bounding box center [784, 372] width 1568 height 743
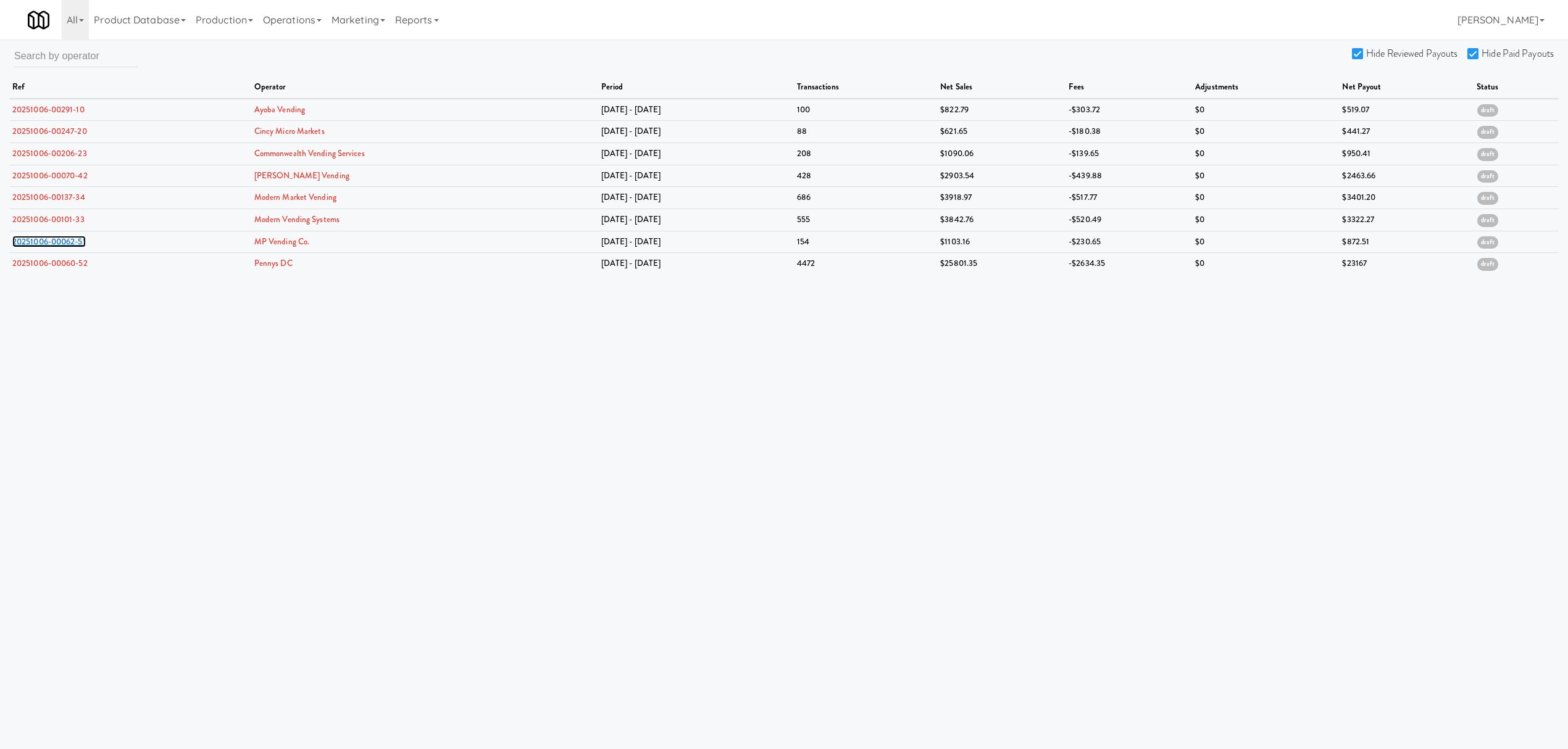
click at [59, 243] on link "20251006-00062-51" at bounding box center [49, 241] width 74 height 12
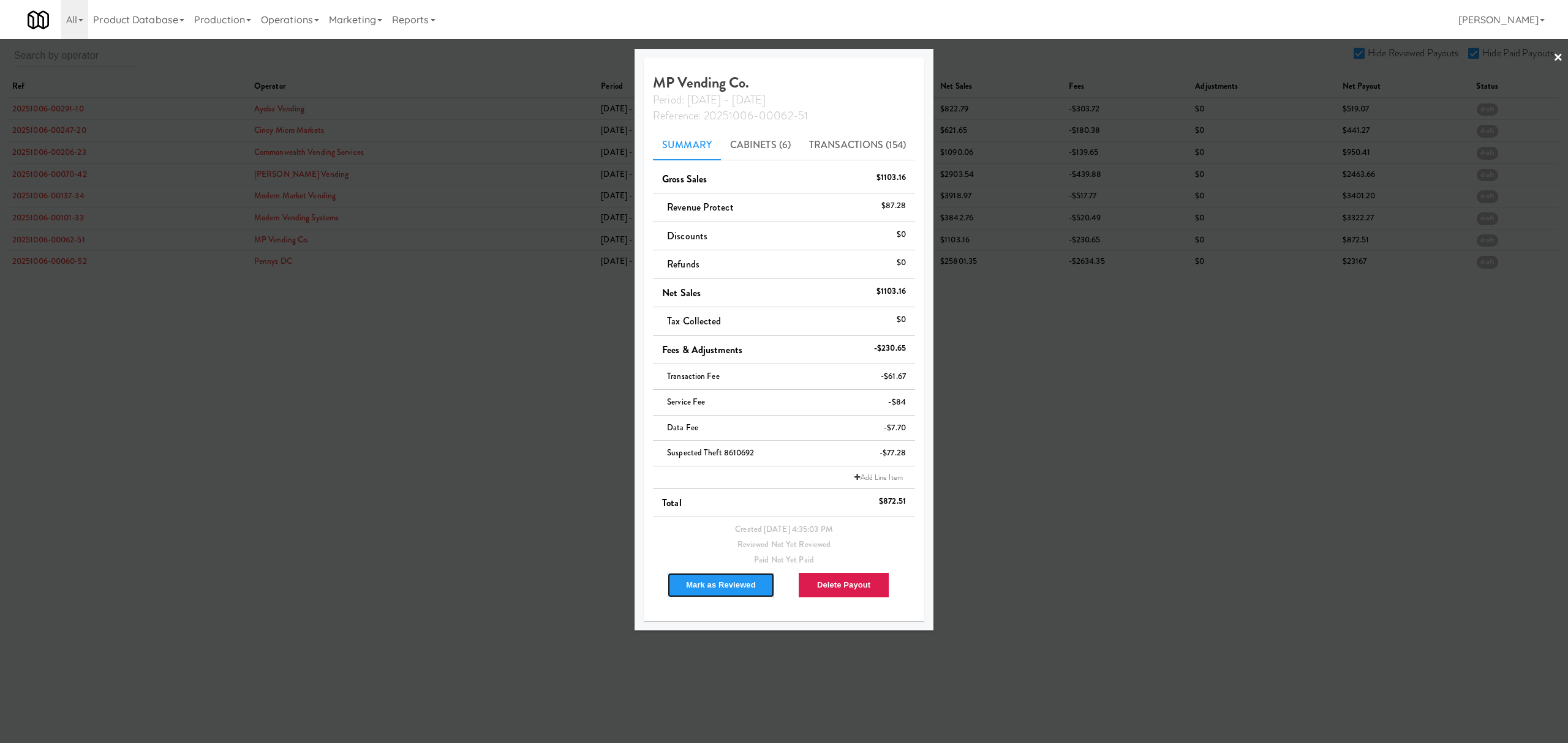
click at [695, 584] on button "Mark as Reviewed" at bounding box center [720, 585] width 108 height 26
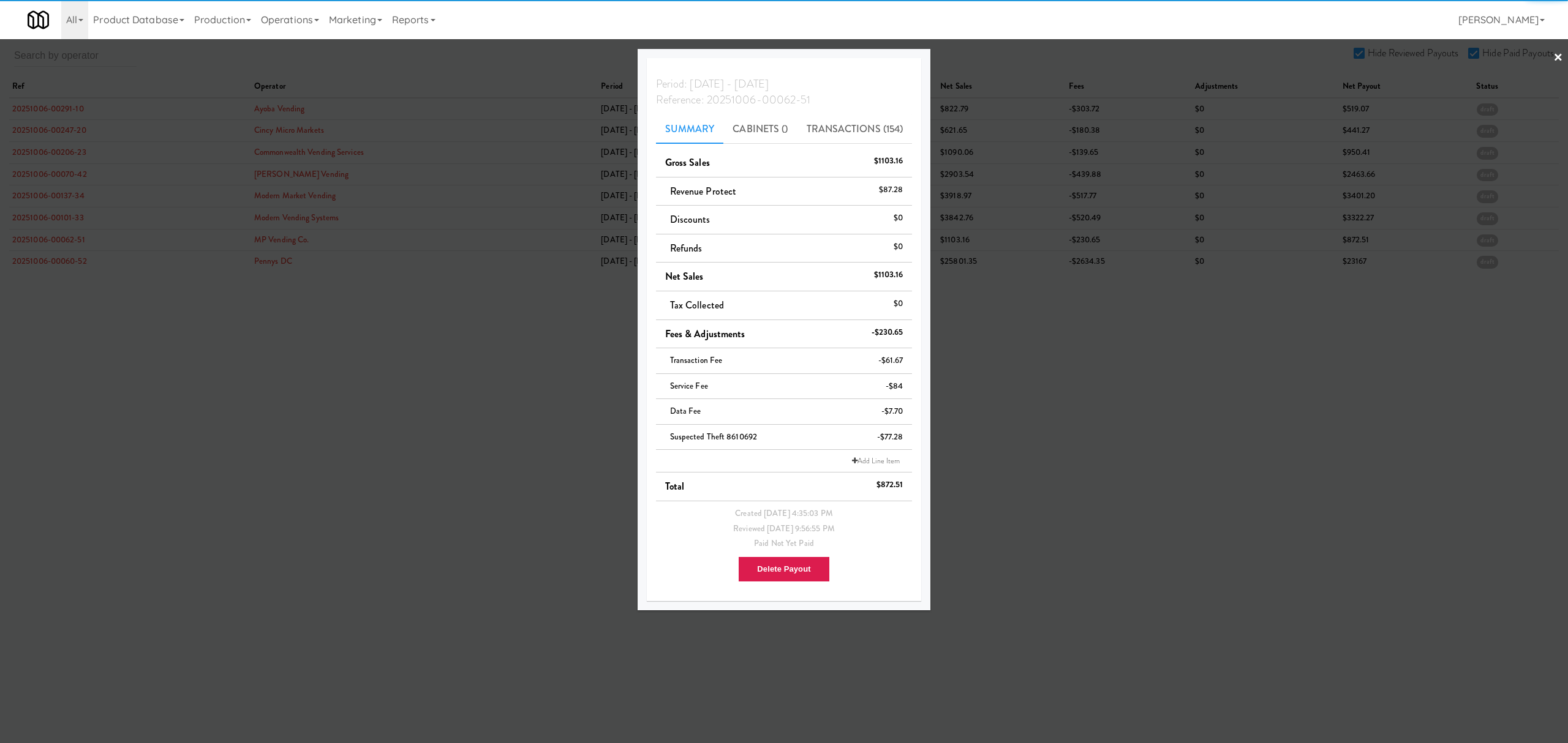
click at [54, 263] on div at bounding box center [784, 372] width 1568 height 743
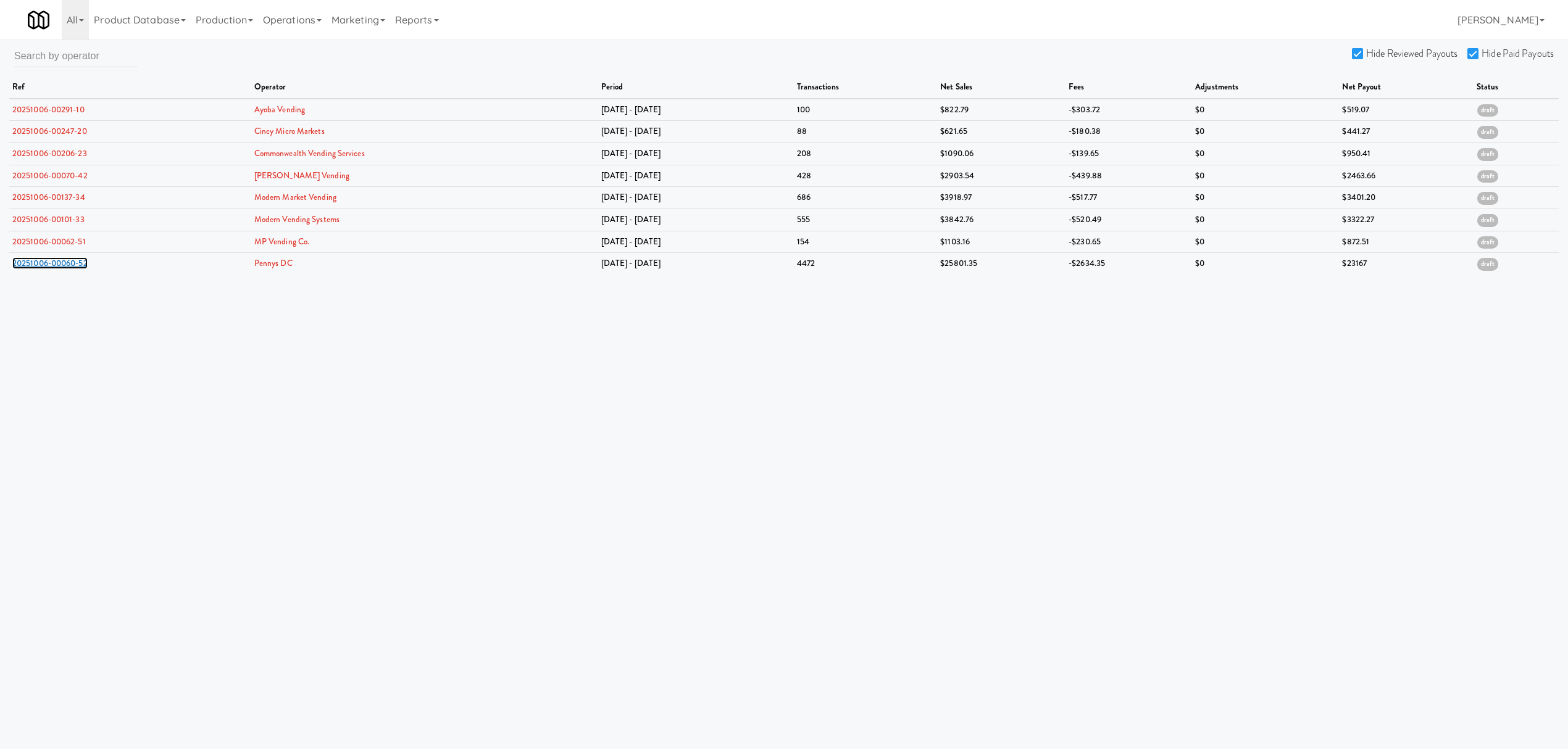
click at [54, 265] on link "20251006-00060-52" at bounding box center [50, 263] width 76 height 12
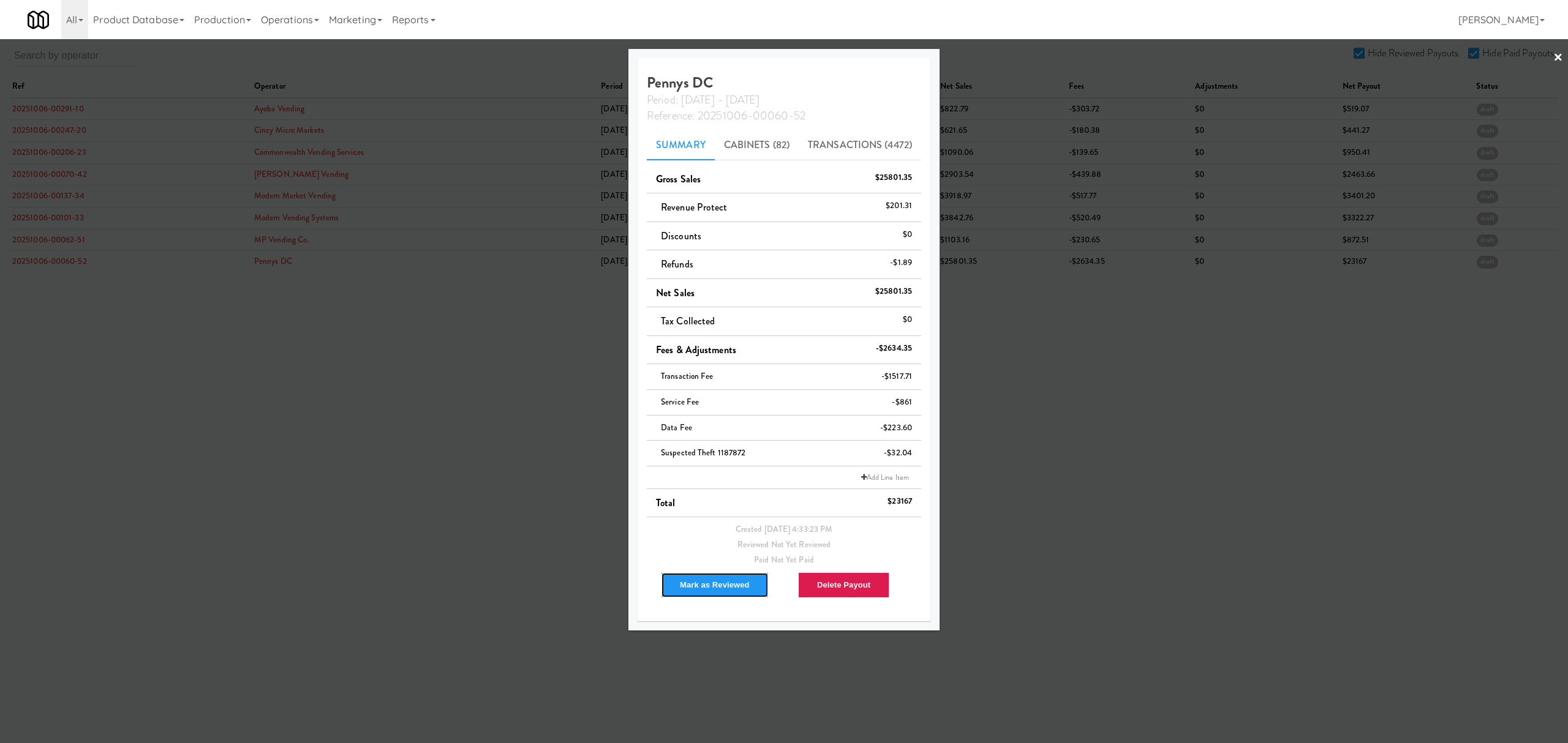
click at [708, 589] on button "Mark as Reviewed" at bounding box center [715, 585] width 108 height 26
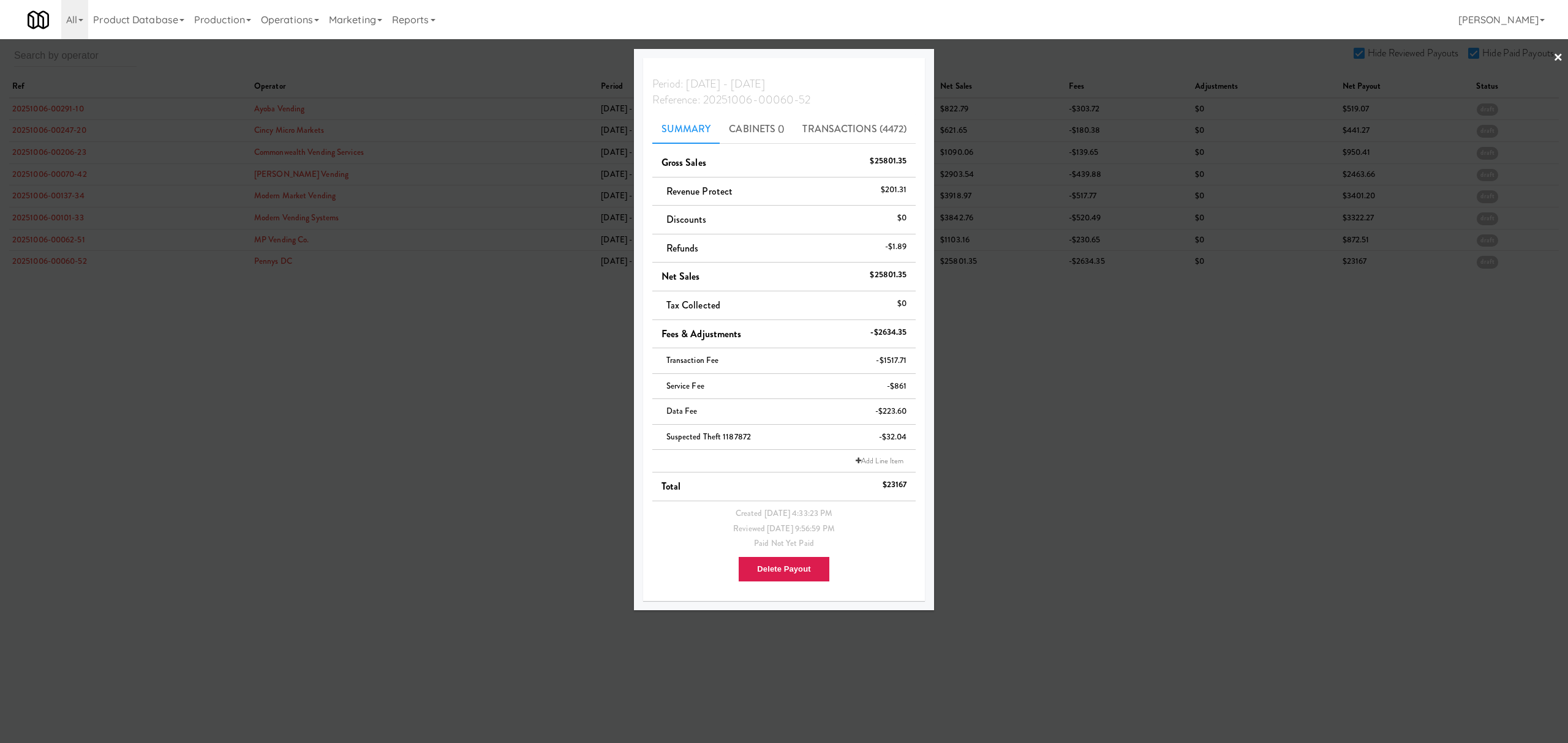
click at [422, 386] on div at bounding box center [784, 372] width 1568 height 743
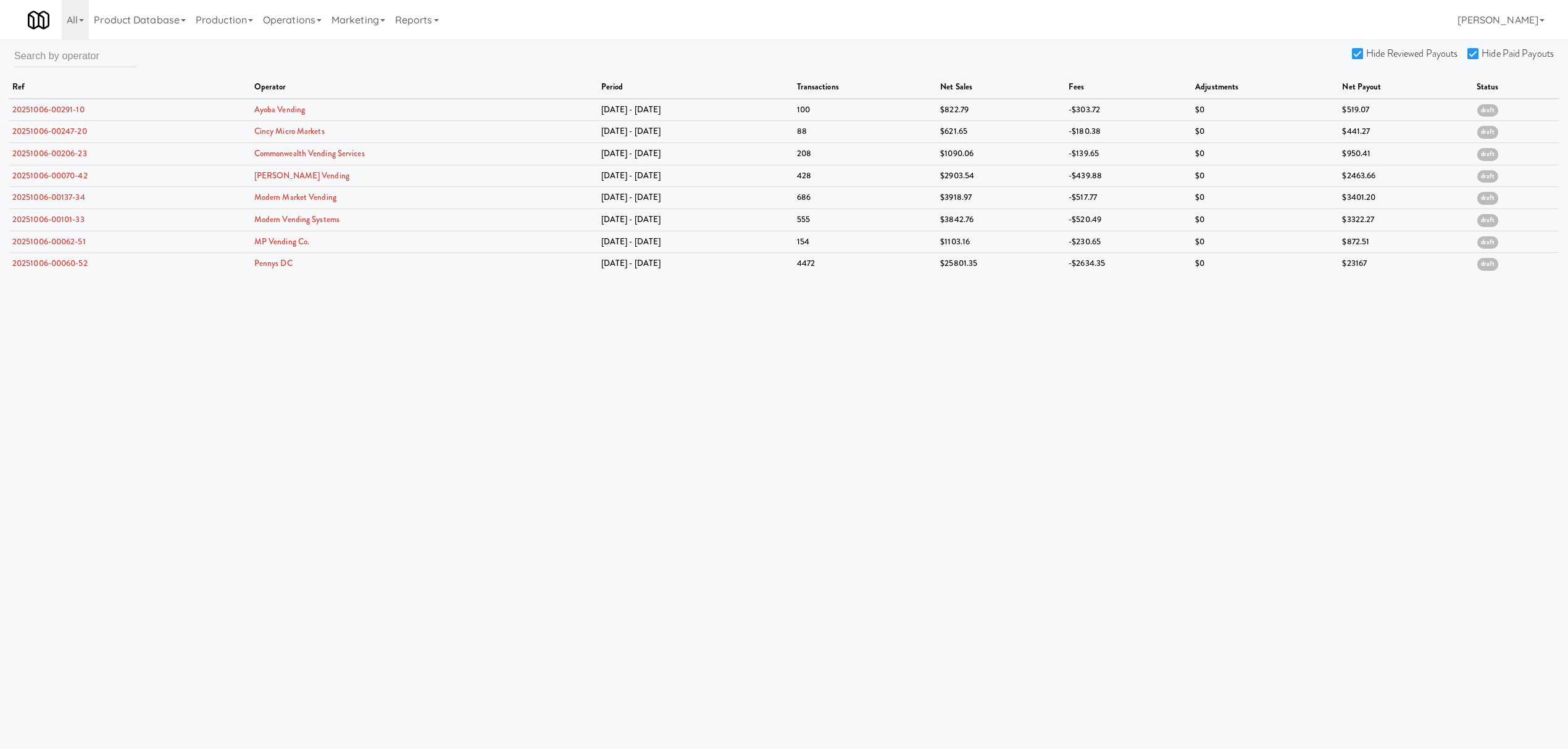
click at [1358, 55] on input "Hide Reviewed Payouts" at bounding box center [1360, 55] width 14 height 10
checkbox input "false"
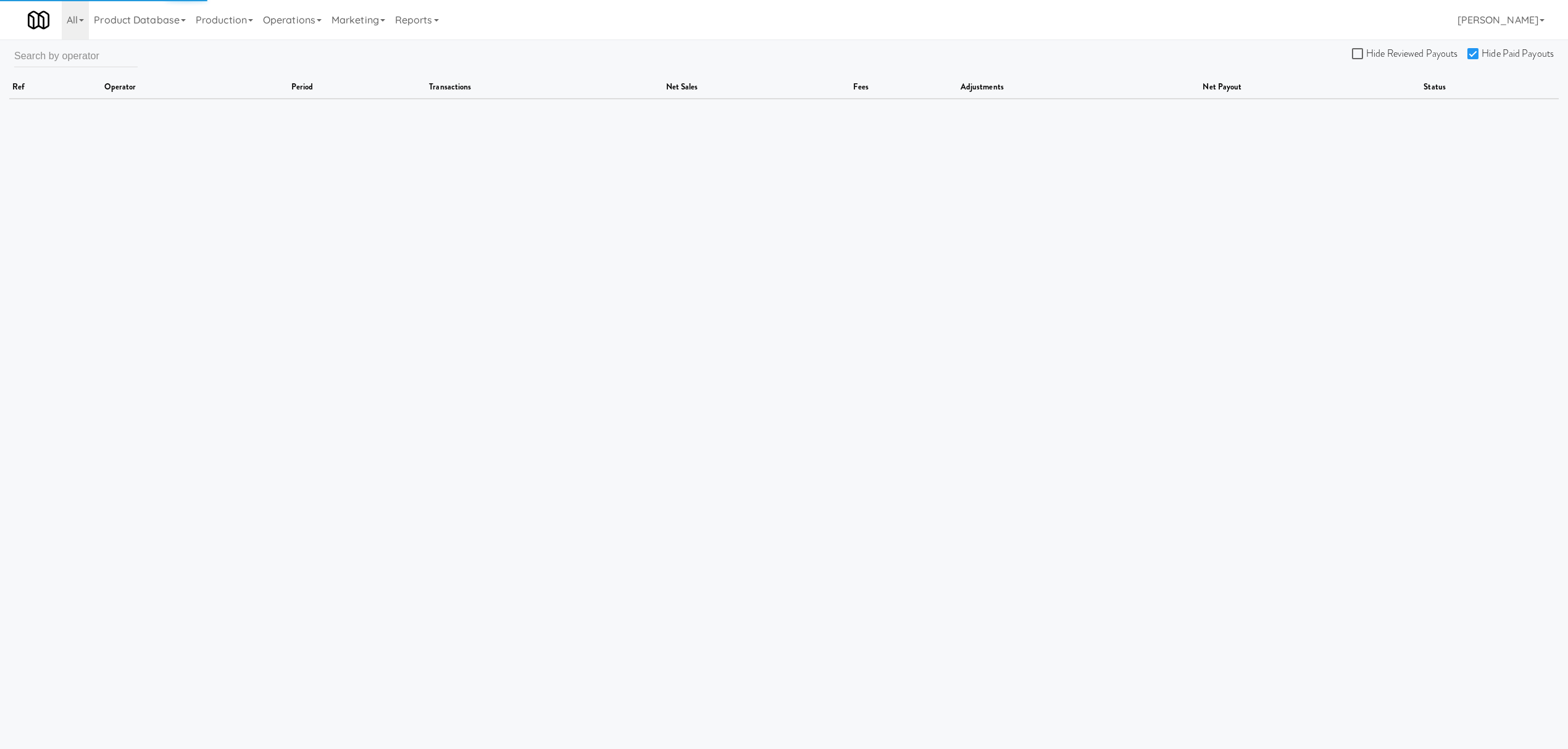
click at [1477, 53] on input "Hide Paid Payouts" at bounding box center [1475, 55] width 14 height 10
checkbox input "false"
click at [1361, 50] on input "Hide Reviewed Payouts" at bounding box center [1360, 55] width 14 height 10
checkbox input "true"
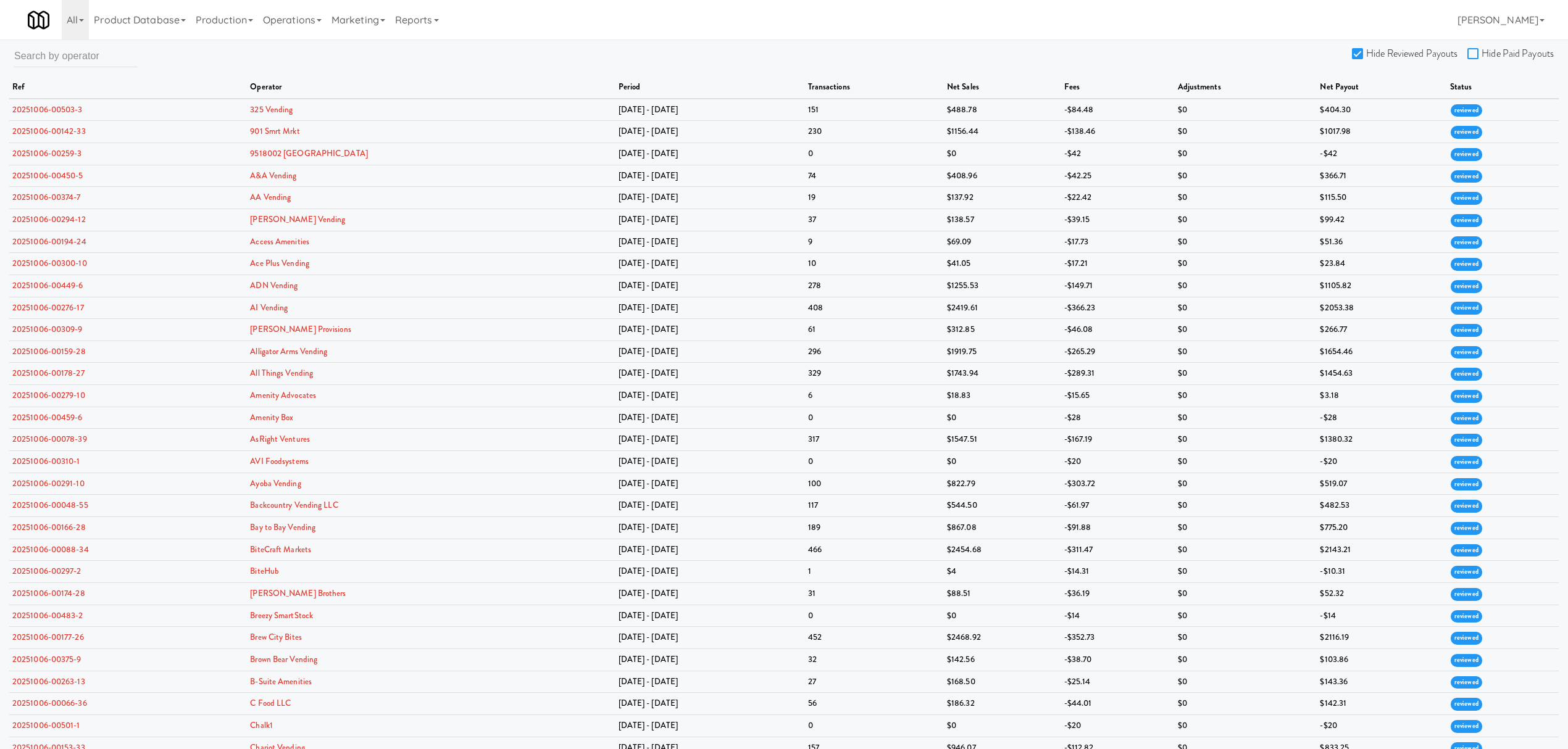
click at [1482, 50] on input "Hide Paid Payouts" at bounding box center [1475, 55] width 14 height 10
checkbox input "true"
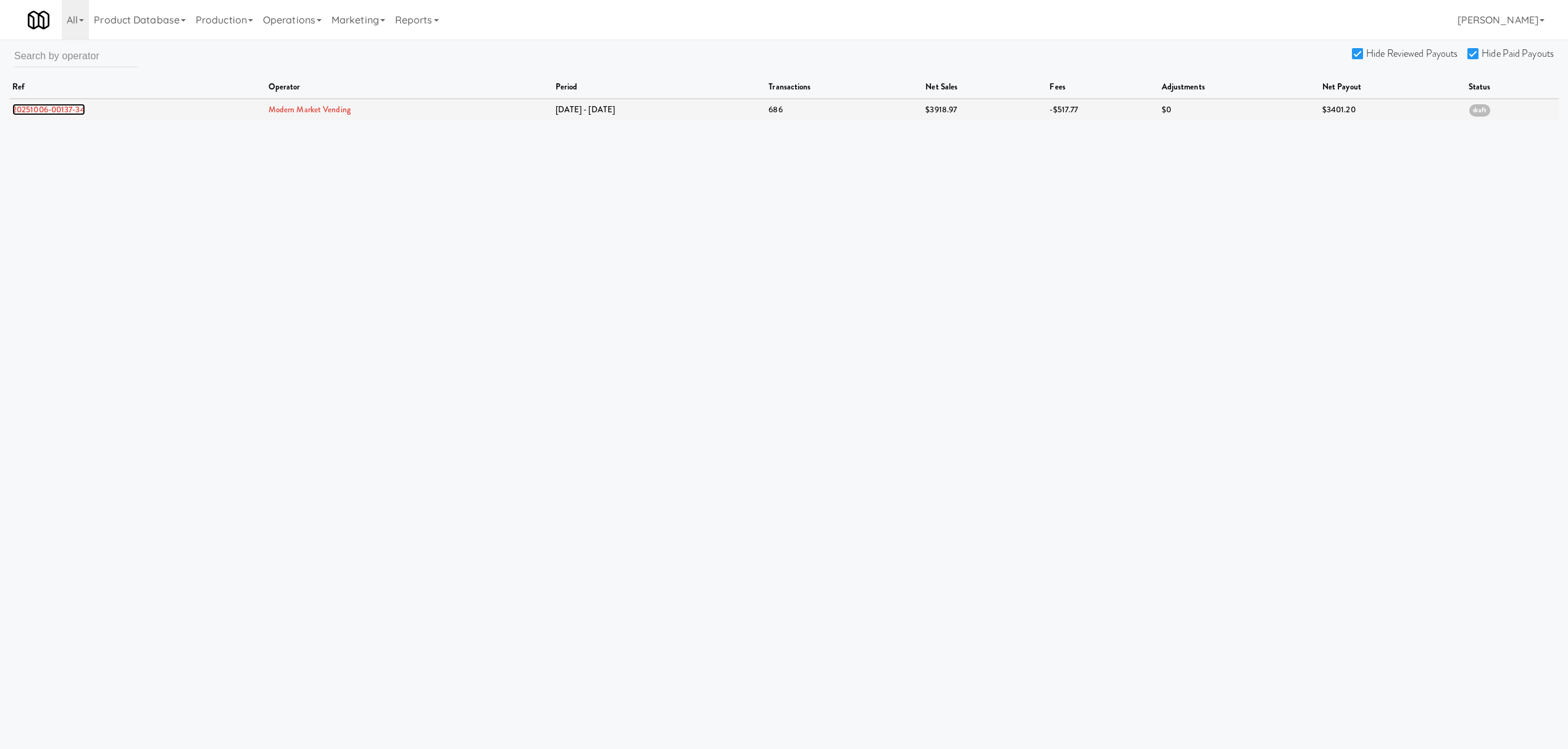
click at [42, 109] on link "20251006-00137-34" at bounding box center [48, 109] width 73 height 12
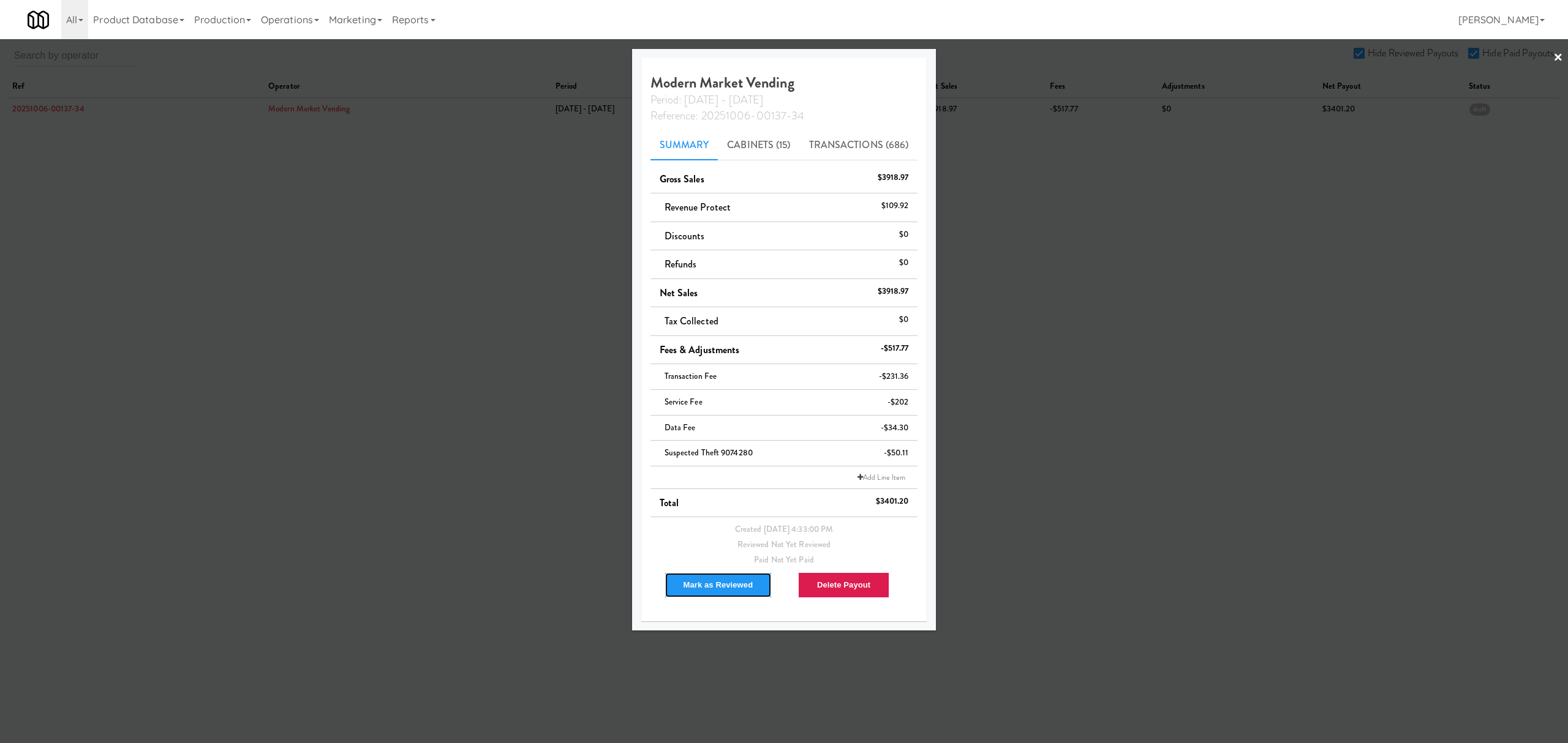
click at [702, 588] on button "Mark as Reviewed" at bounding box center [718, 585] width 108 height 26
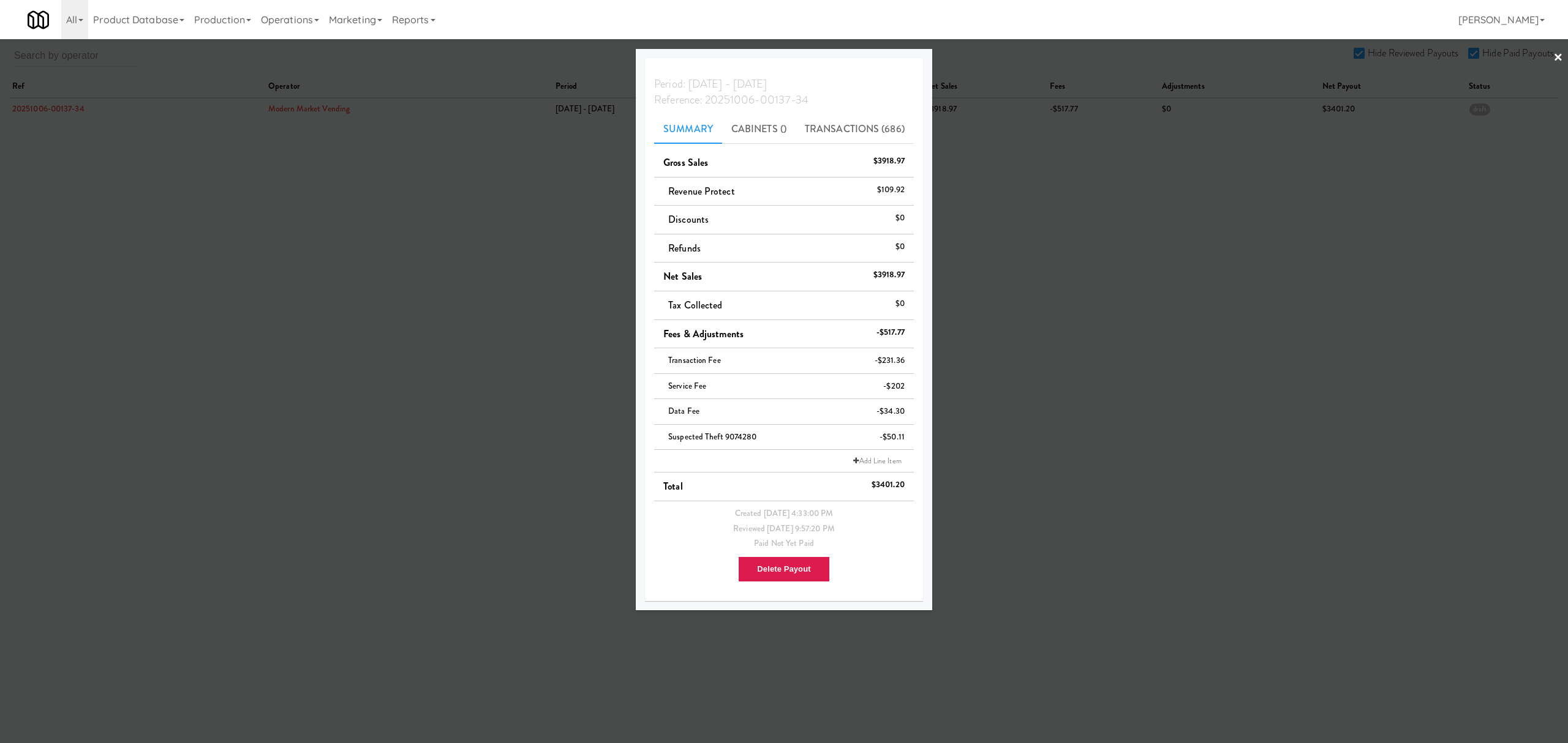
click at [333, 280] on div at bounding box center [784, 372] width 1568 height 743
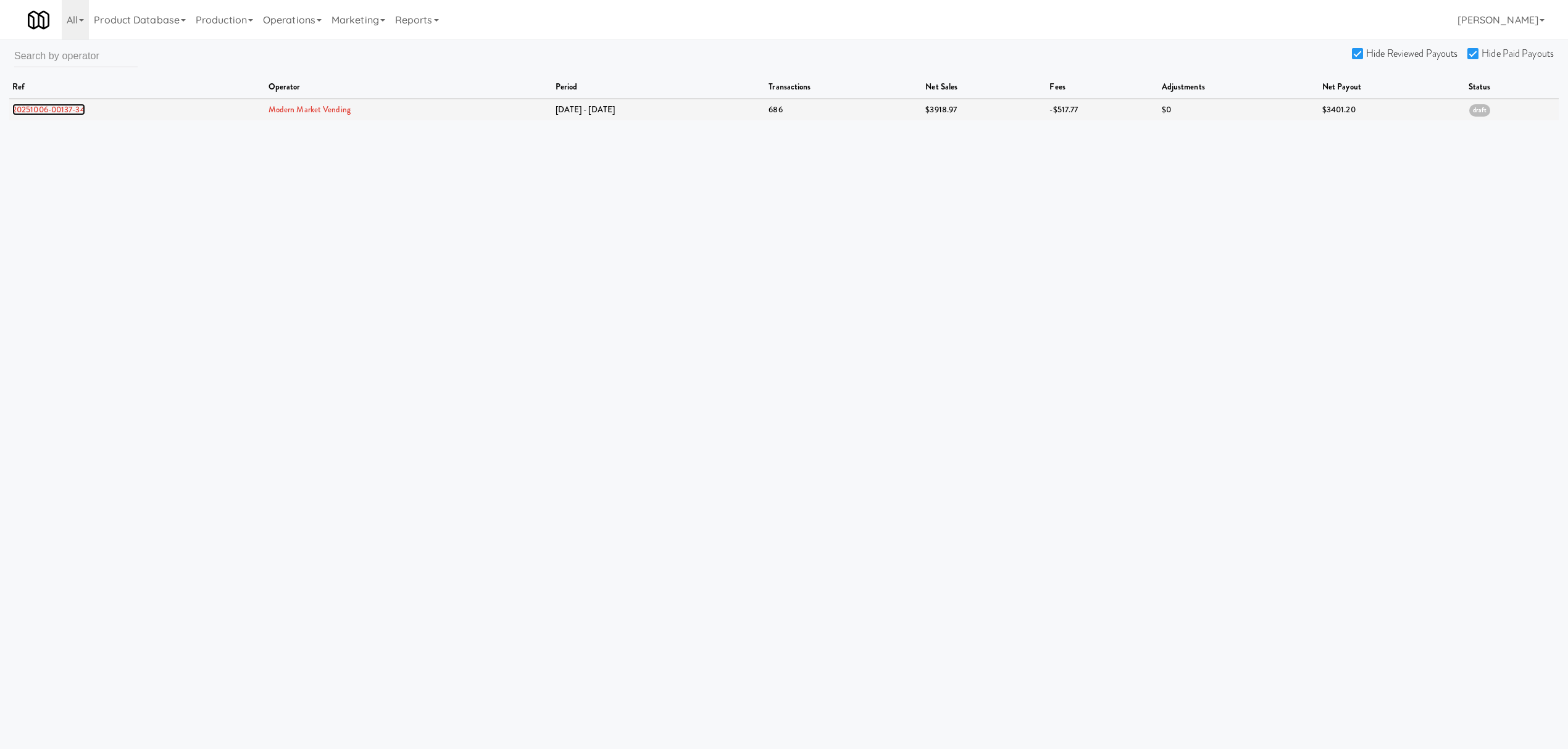
click at [63, 107] on link "20251006-00137-34" at bounding box center [48, 109] width 73 height 12
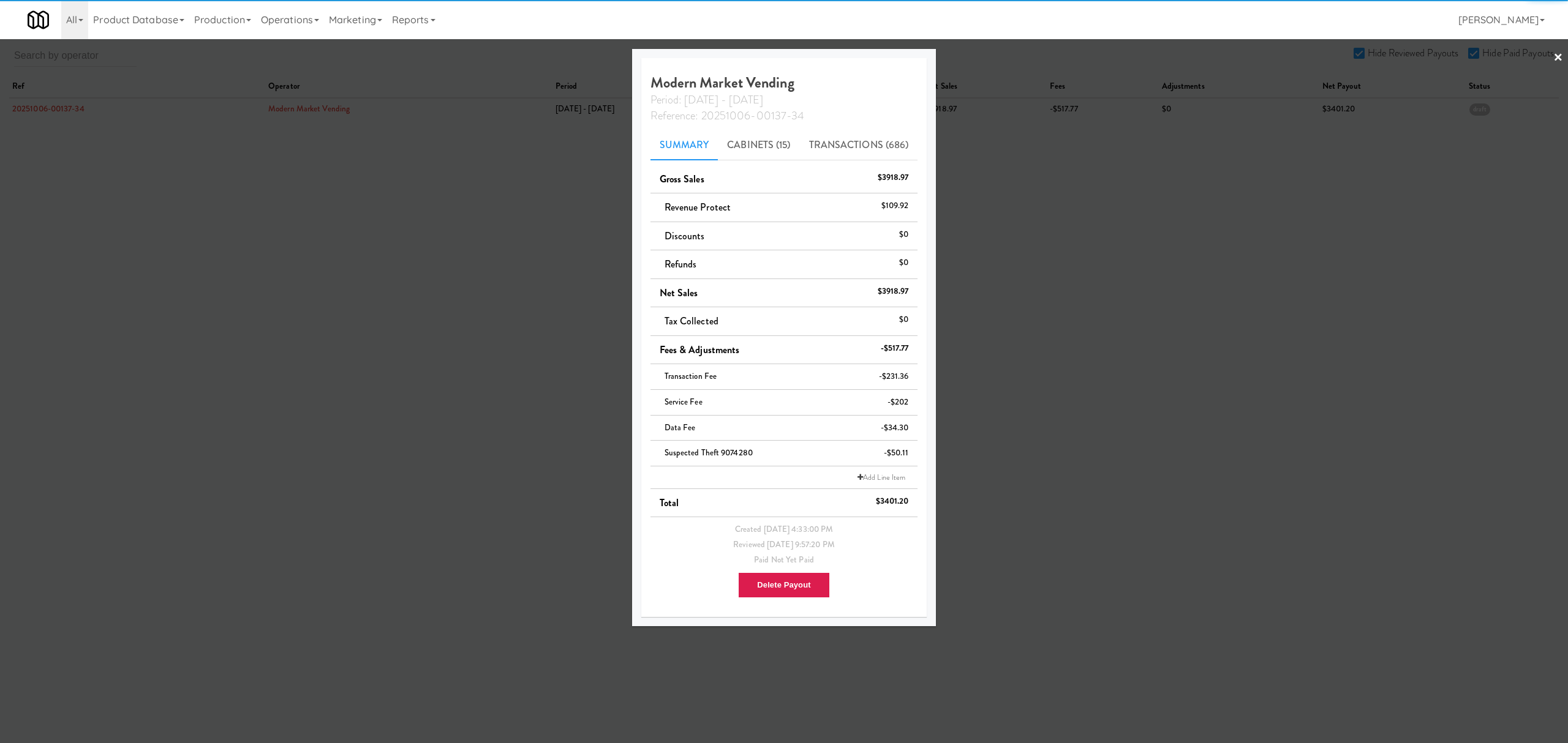
click at [1304, 379] on div at bounding box center [784, 372] width 1568 height 743
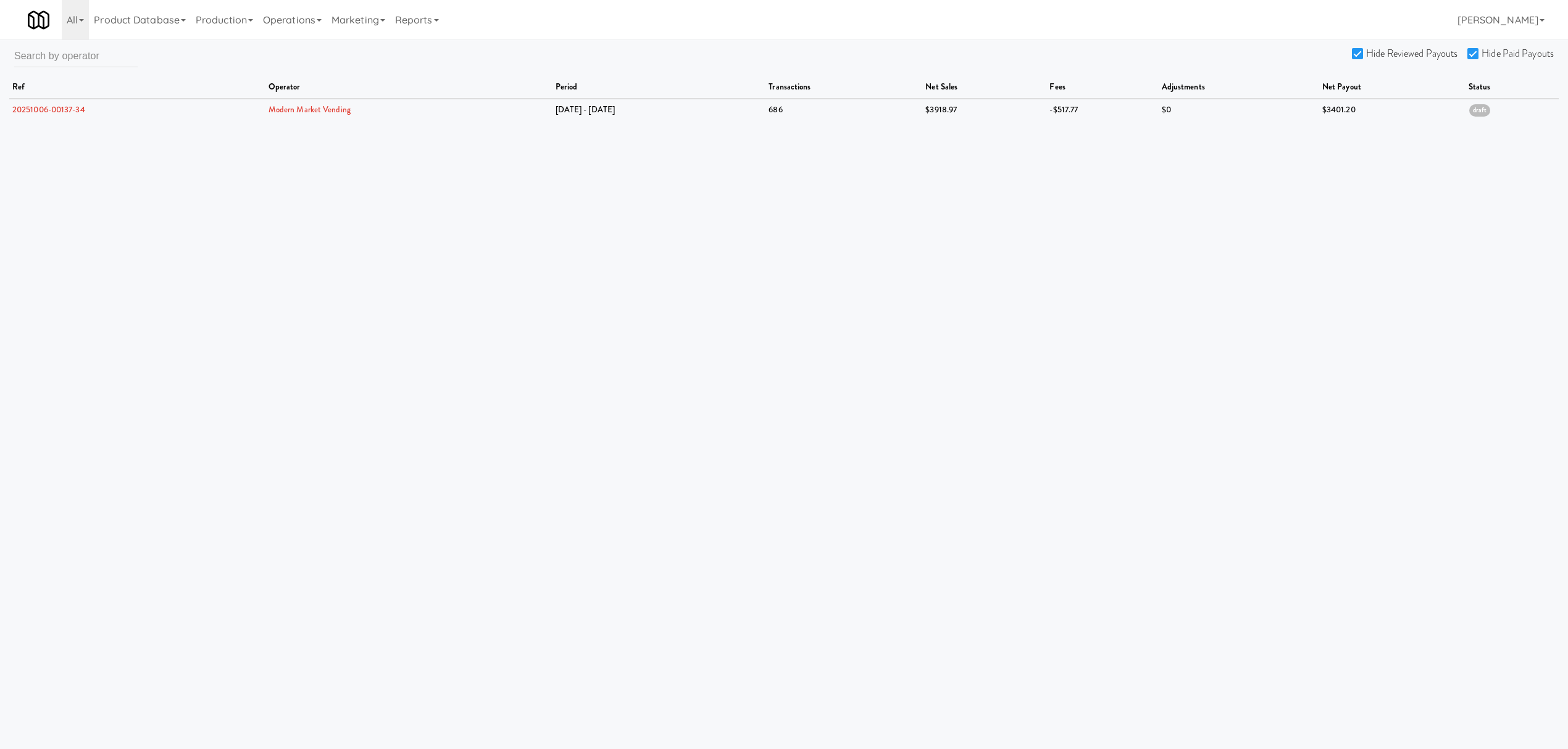
click at [1361, 55] on input "Hide Reviewed Payouts" at bounding box center [1360, 55] width 14 height 10
checkbox input "false"
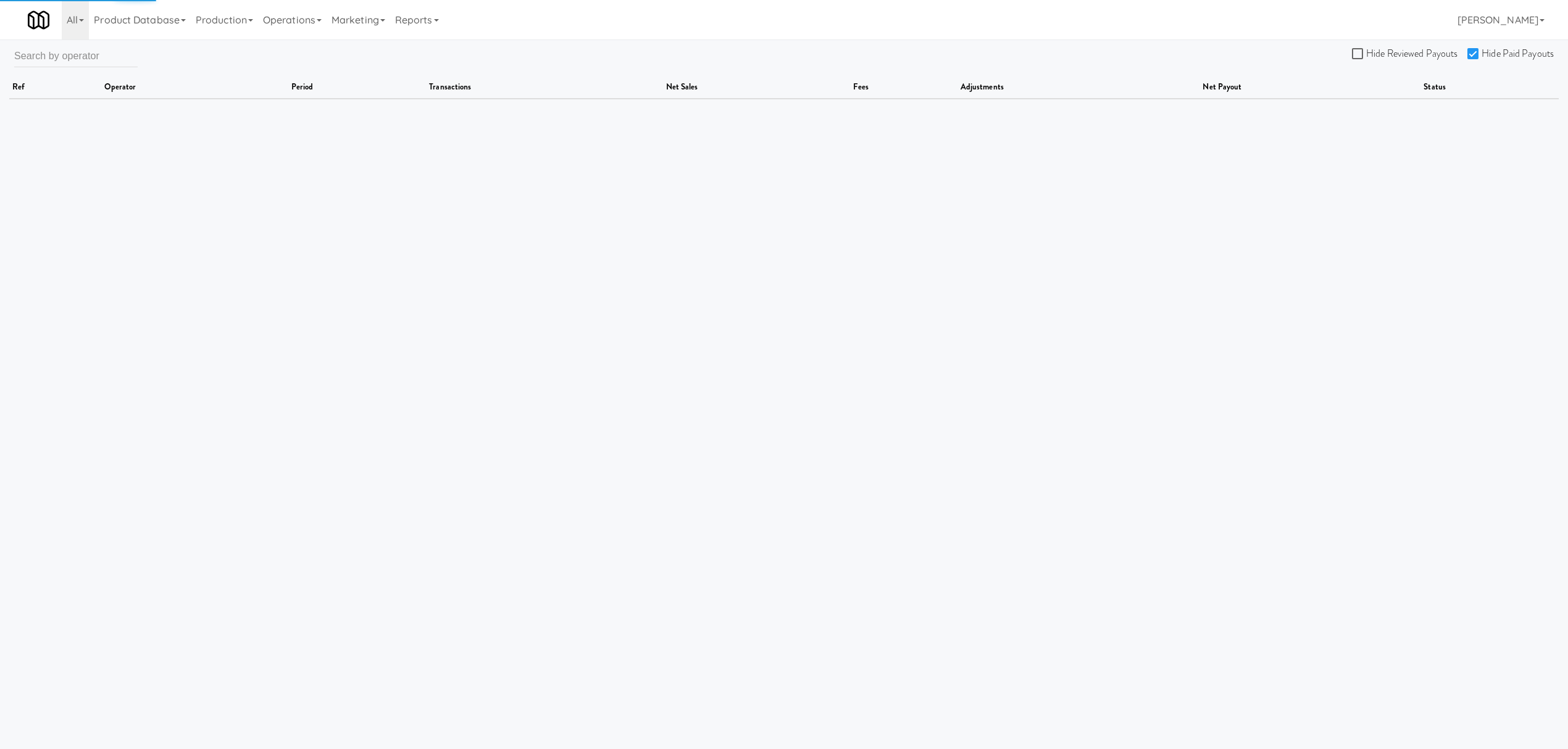
click at [1473, 54] on input "Hide Paid Payouts" at bounding box center [1475, 55] width 14 height 10
checkbox input "false"
